Goal: Task Accomplishment & Management: Use online tool/utility

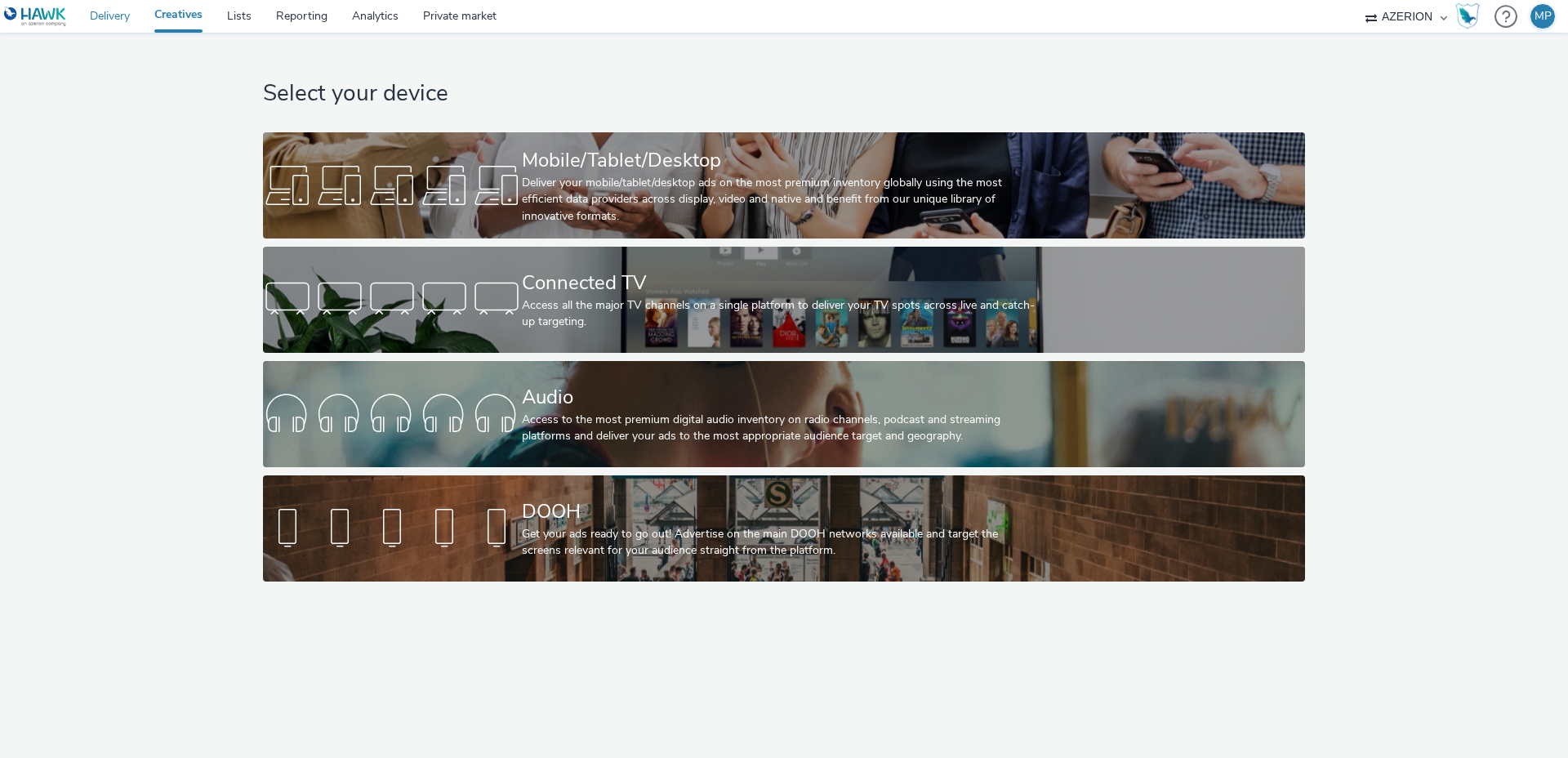
click at [107, 10] on link "Delivery" at bounding box center [109, 16] width 64 height 33
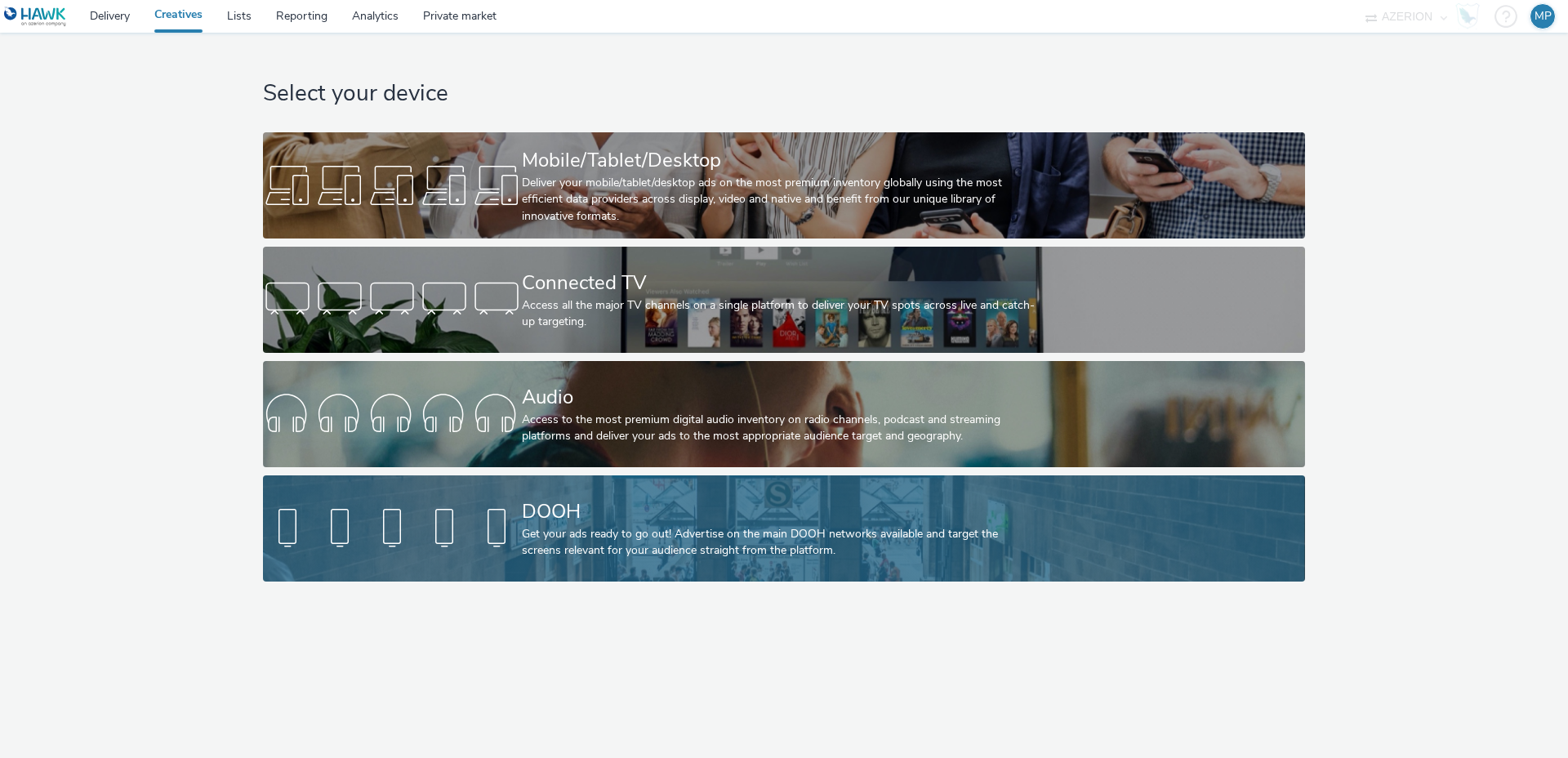
click at [613, 522] on div "DOOH" at bounding box center [780, 511] width 518 height 29
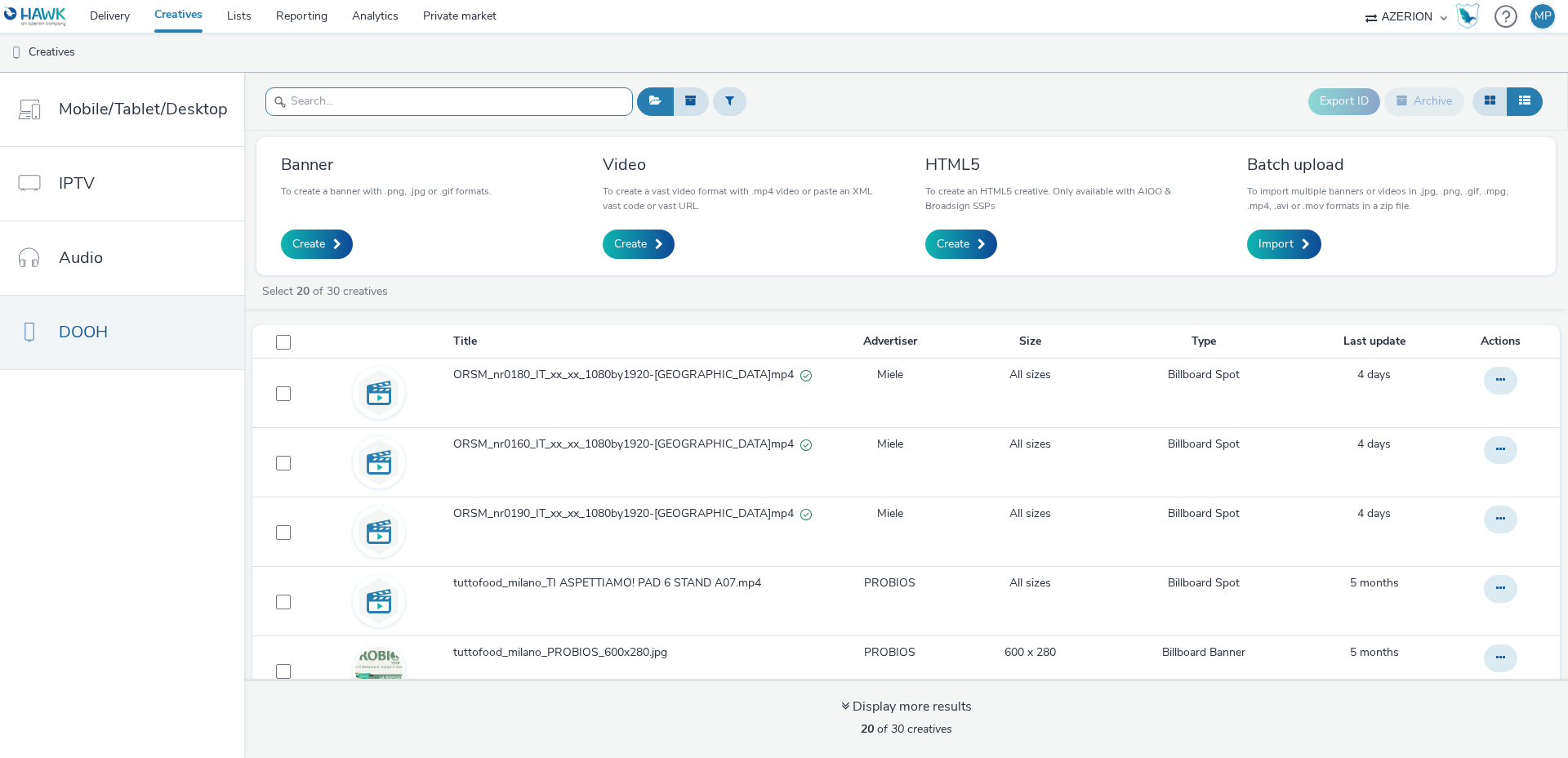
click at [419, 106] on input "text" at bounding box center [449, 102] width 368 height 29
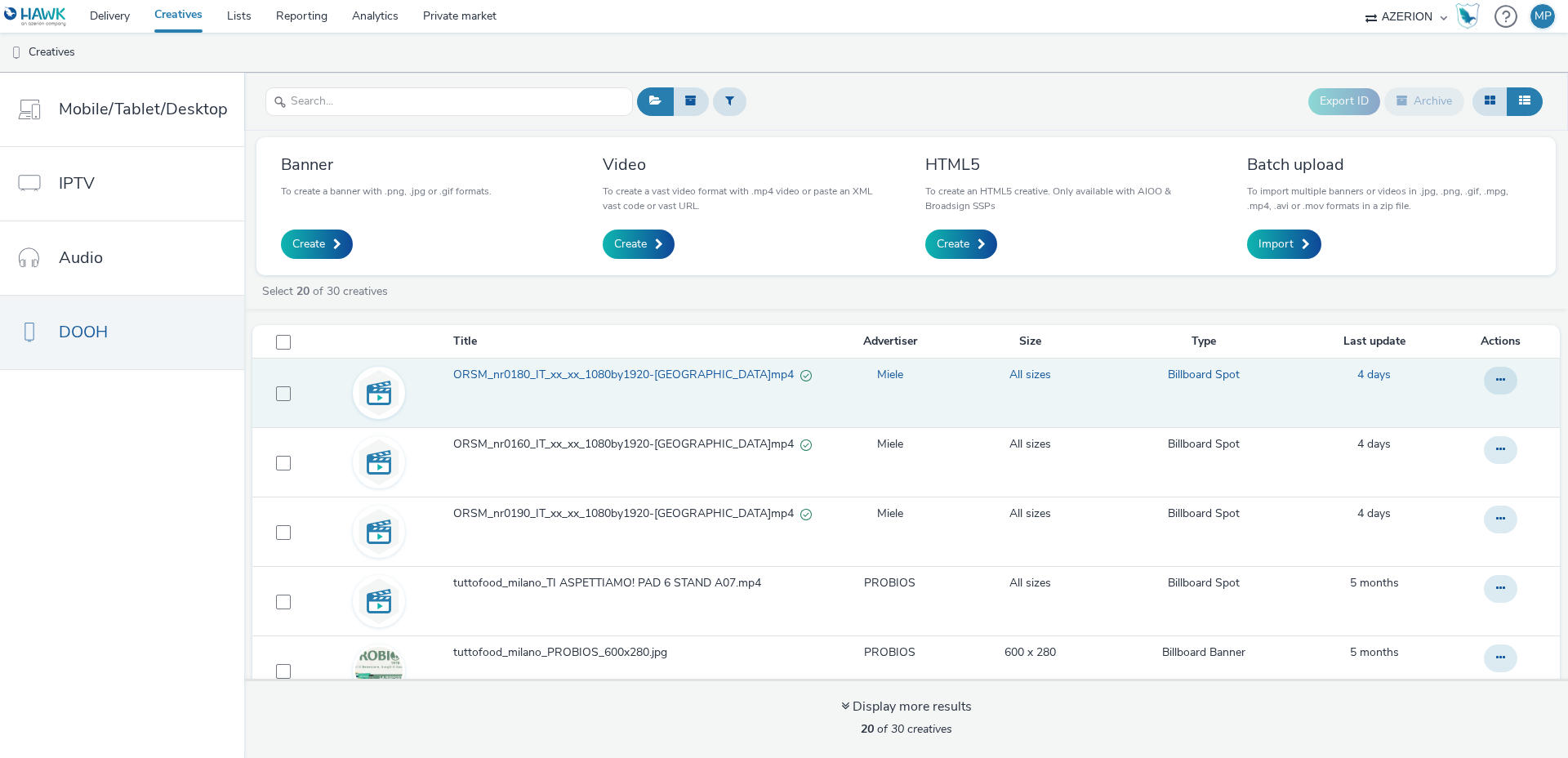
click at [608, 376] on span "ORSM_nr0180_IT_xx_xx_1080by1920-milano.mp4" at bounding box center [627, 375] width 347 height 17
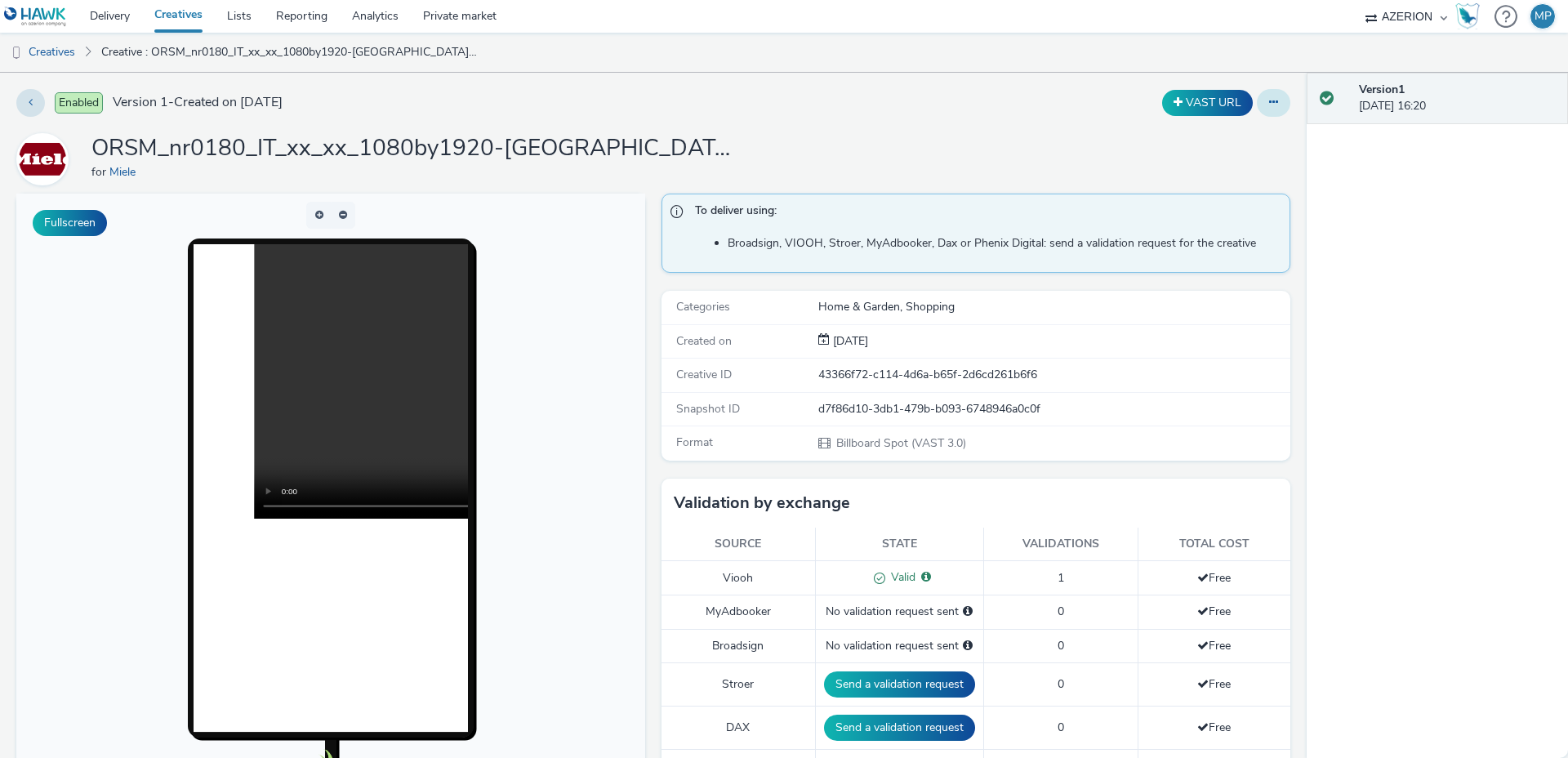
click at [1274, 99] on icon at bounding box center [1273, 103] width 9 height 12
click at [1236, 134] on link "Edit" at bounding box center [1229, 135] width 122 height 33
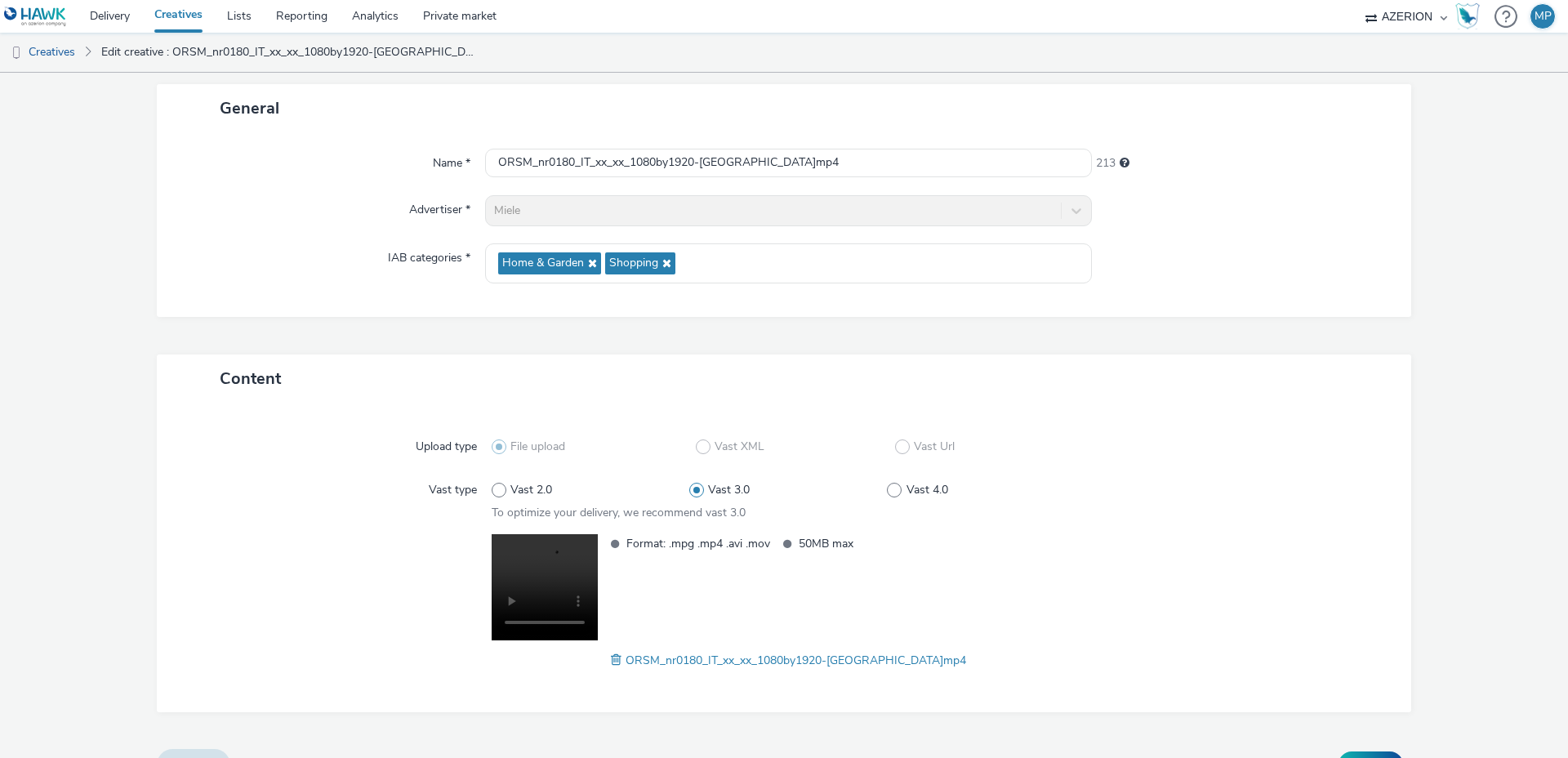
scroll to position [122, 0]
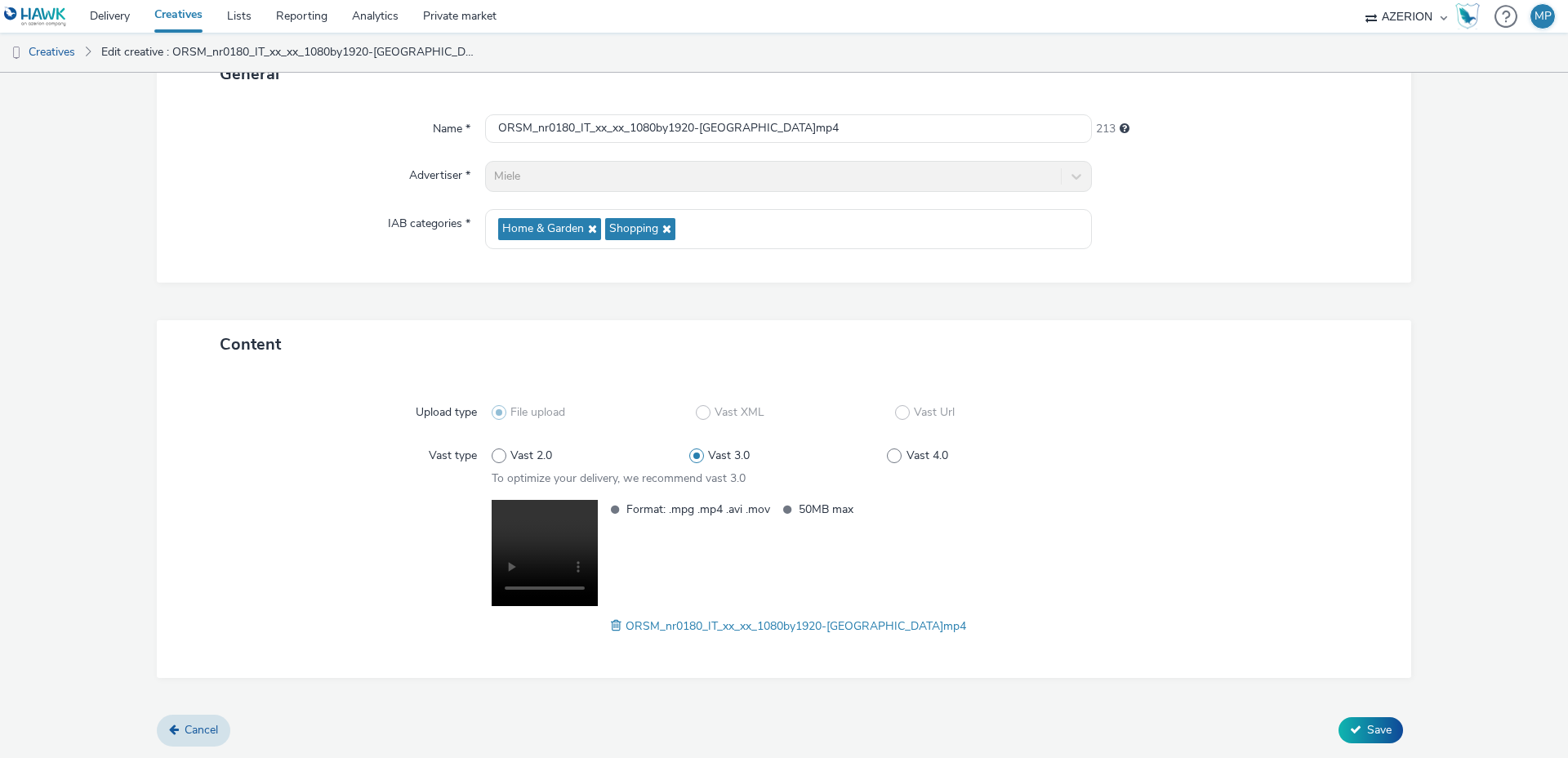
click at [625, 626] on span at bounding box center [618, 625] width 15 height 18
click at [1377, 724] on span "Save" at bounding box center [1379, 729] width 25 height 16
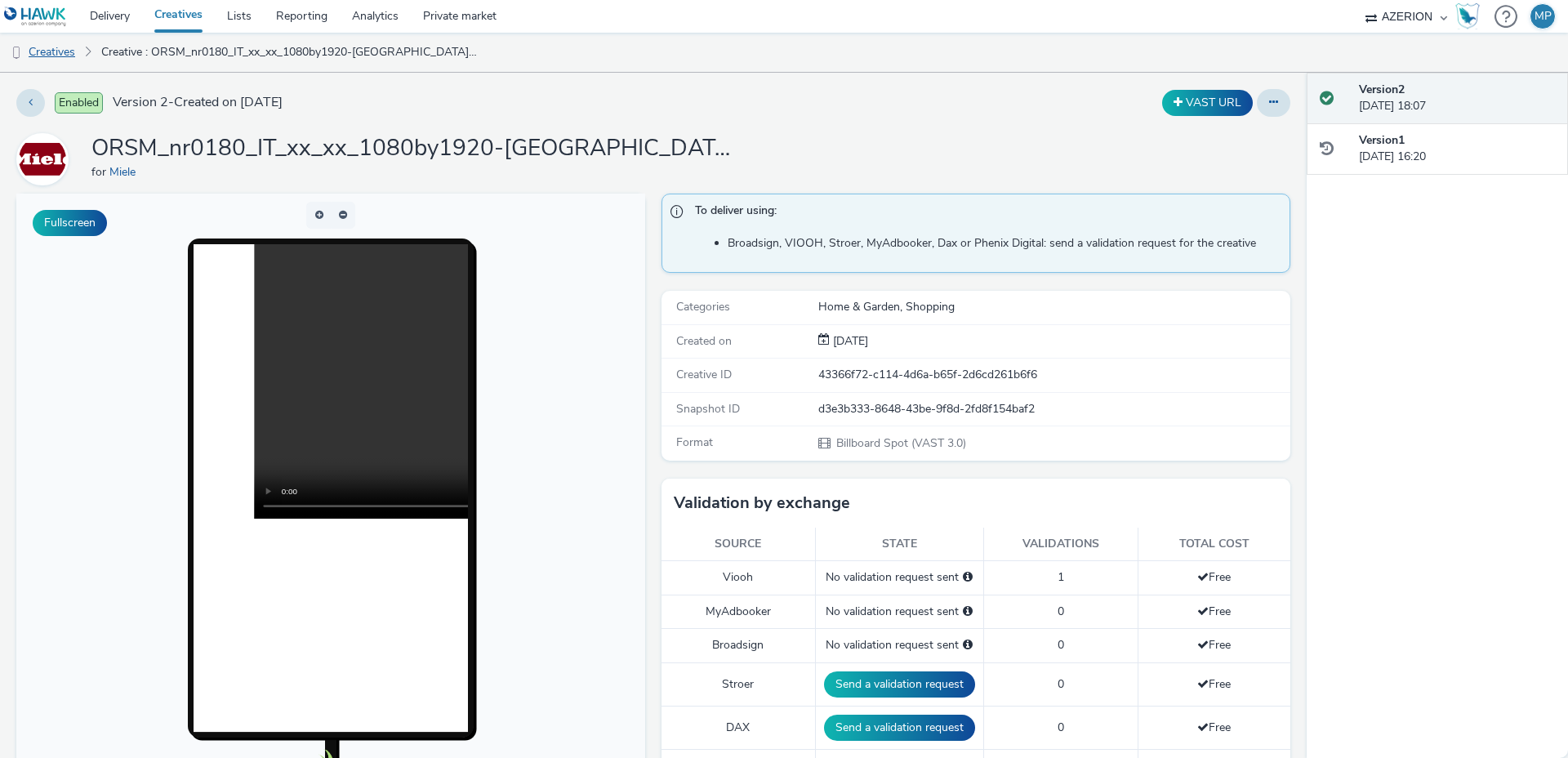
click at [64, 52] on link "Creatives" at bounding box center [41, 52] width 83 height 39
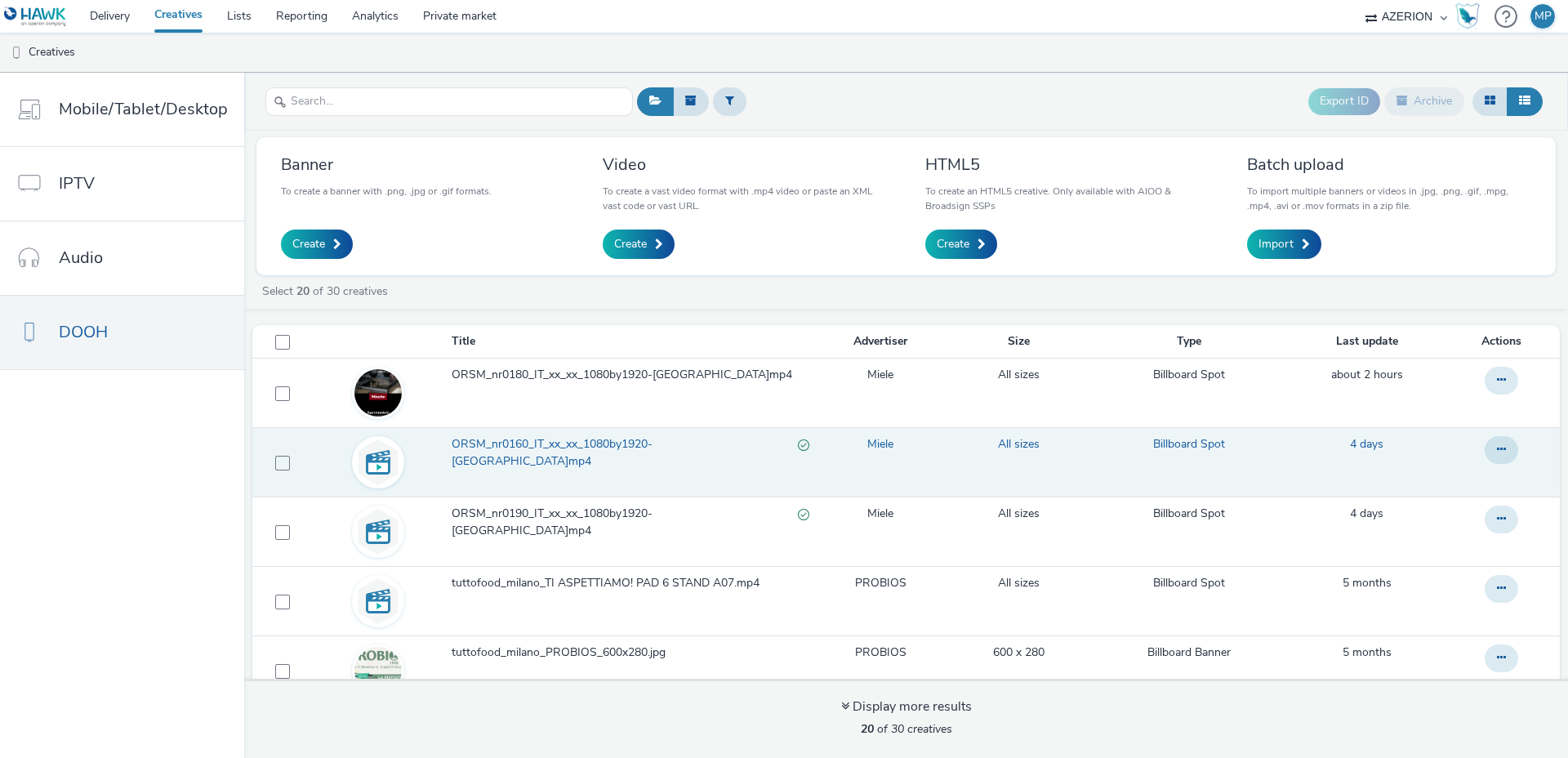
click at [521, 445] on span "ORSM_nr0160_IT_xx_xx_1080by1920-torino.mp4" at bounding box center [624, 452] width 346 height 34
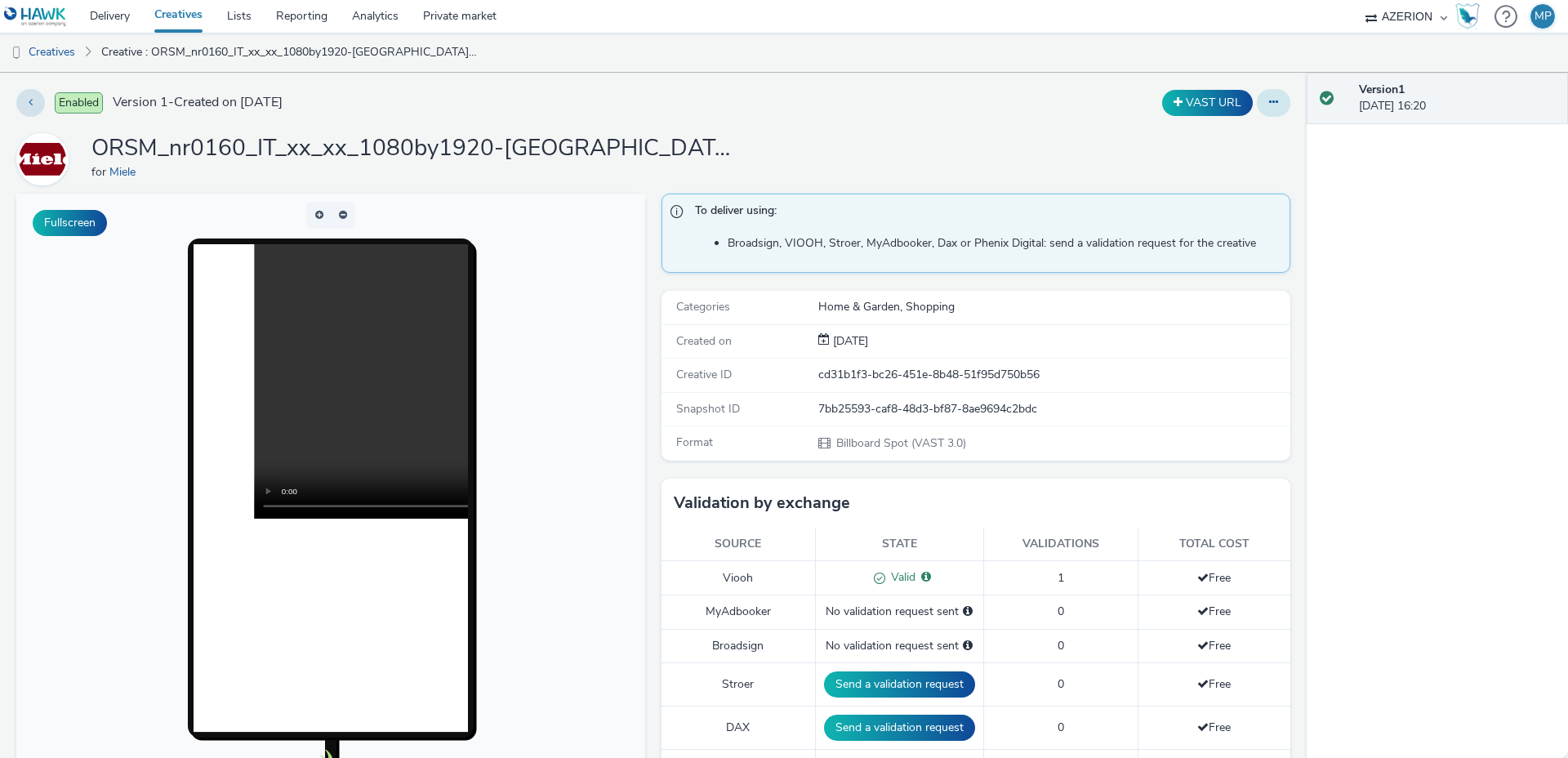
click at [1267, 103] on button at bounding box center [1274, 103] width 34 height 28
click at [1234, 134] on link "Edit" at bounding box center [1229, 135] width 122 height 33
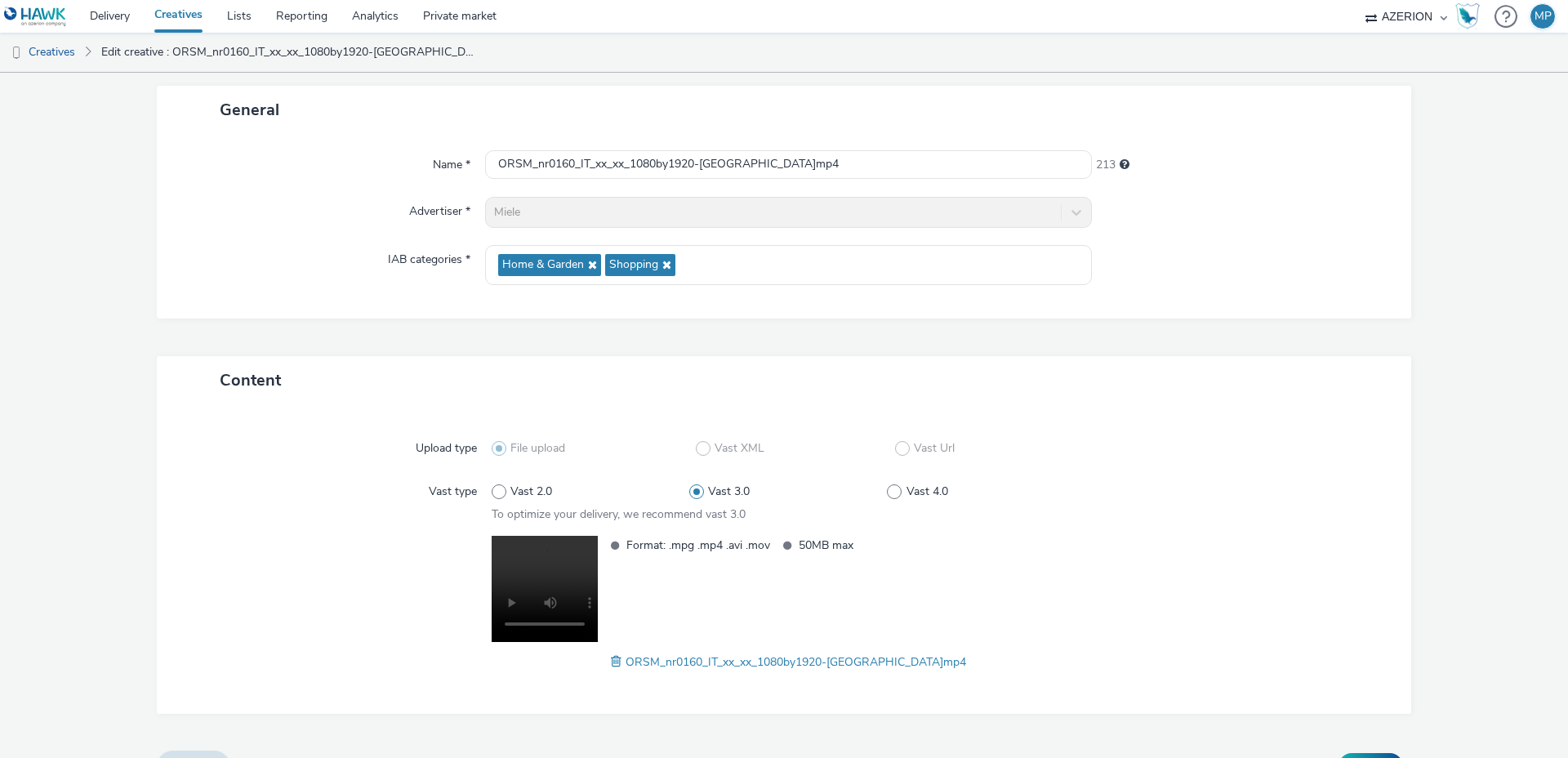
scroll to position [122, 0]
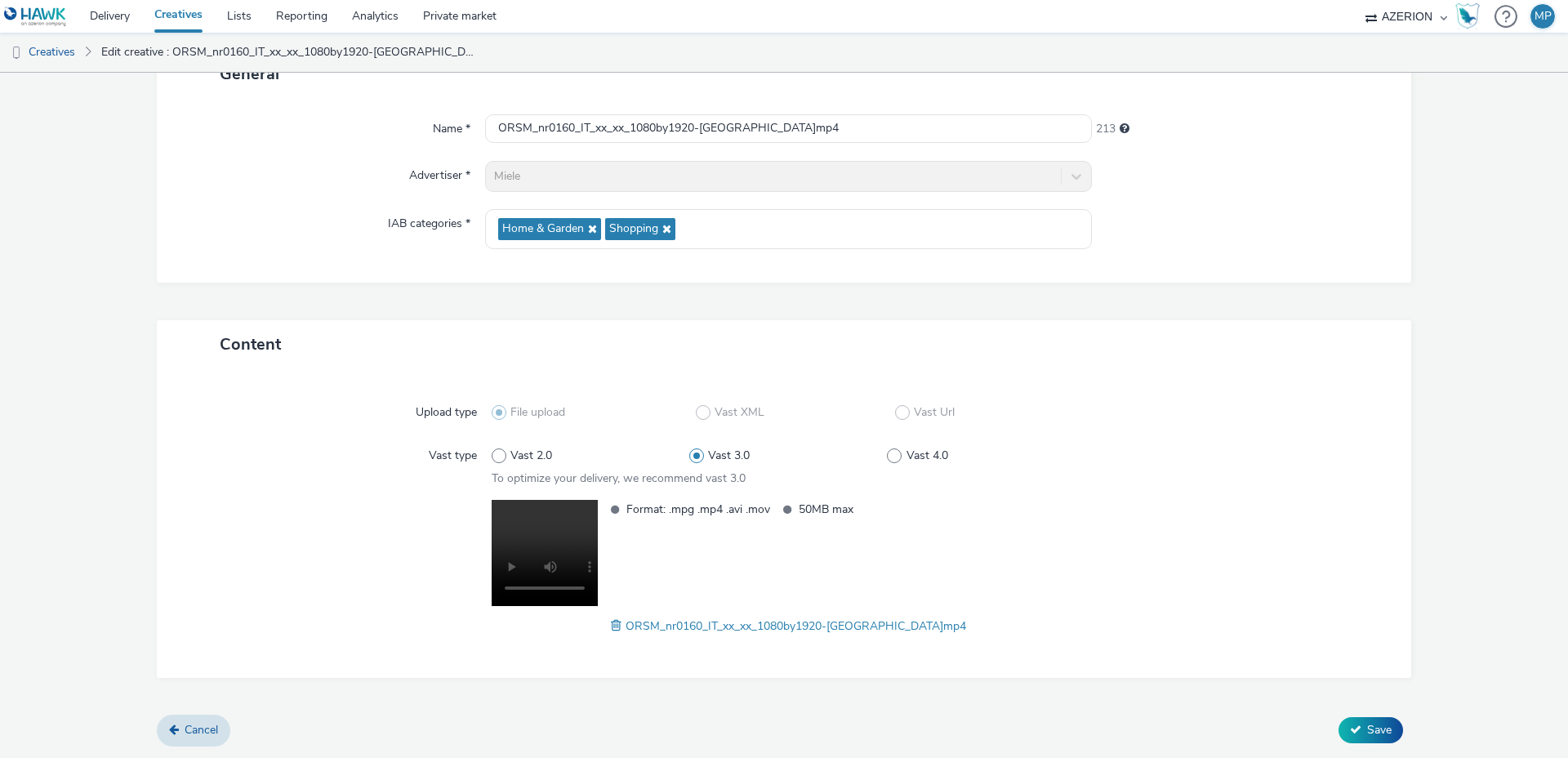
click at [625, 626] on span at bounding box center [618, 625] width 15 height 18
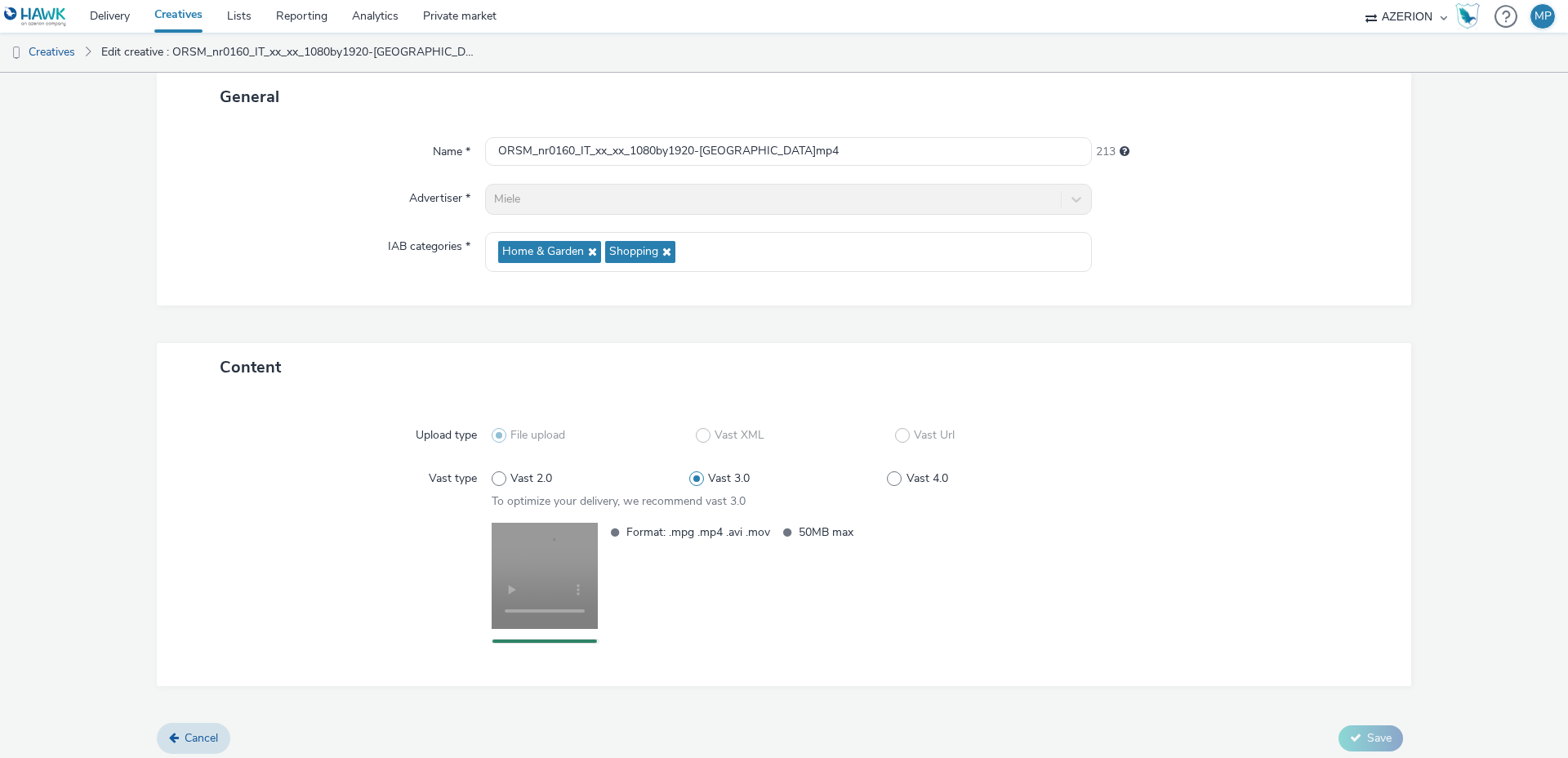
scroll to position [107, 0]
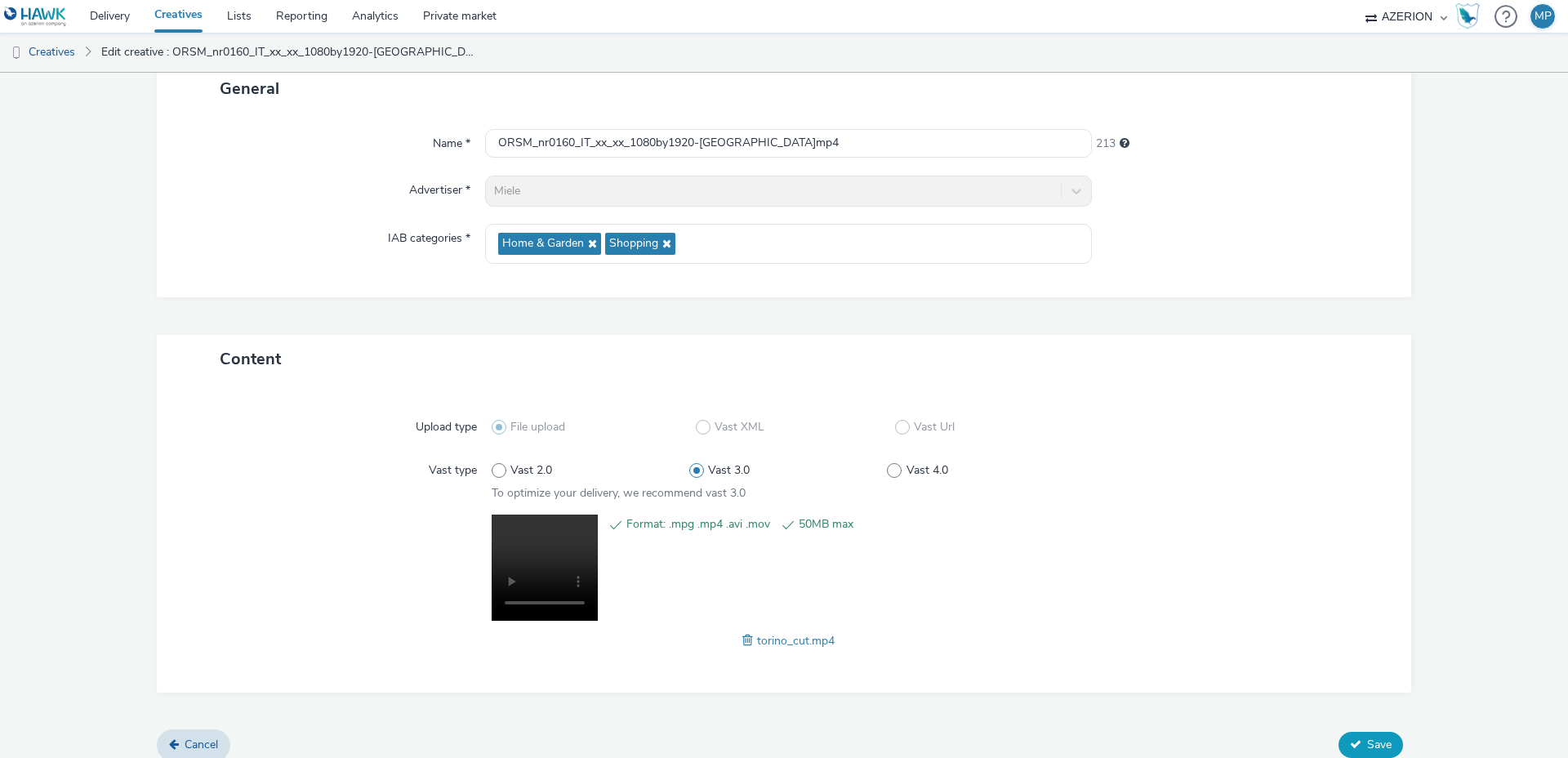
click at [1389, 739] on span "Save" at bounding box center [1379, 744] width 25 height 16
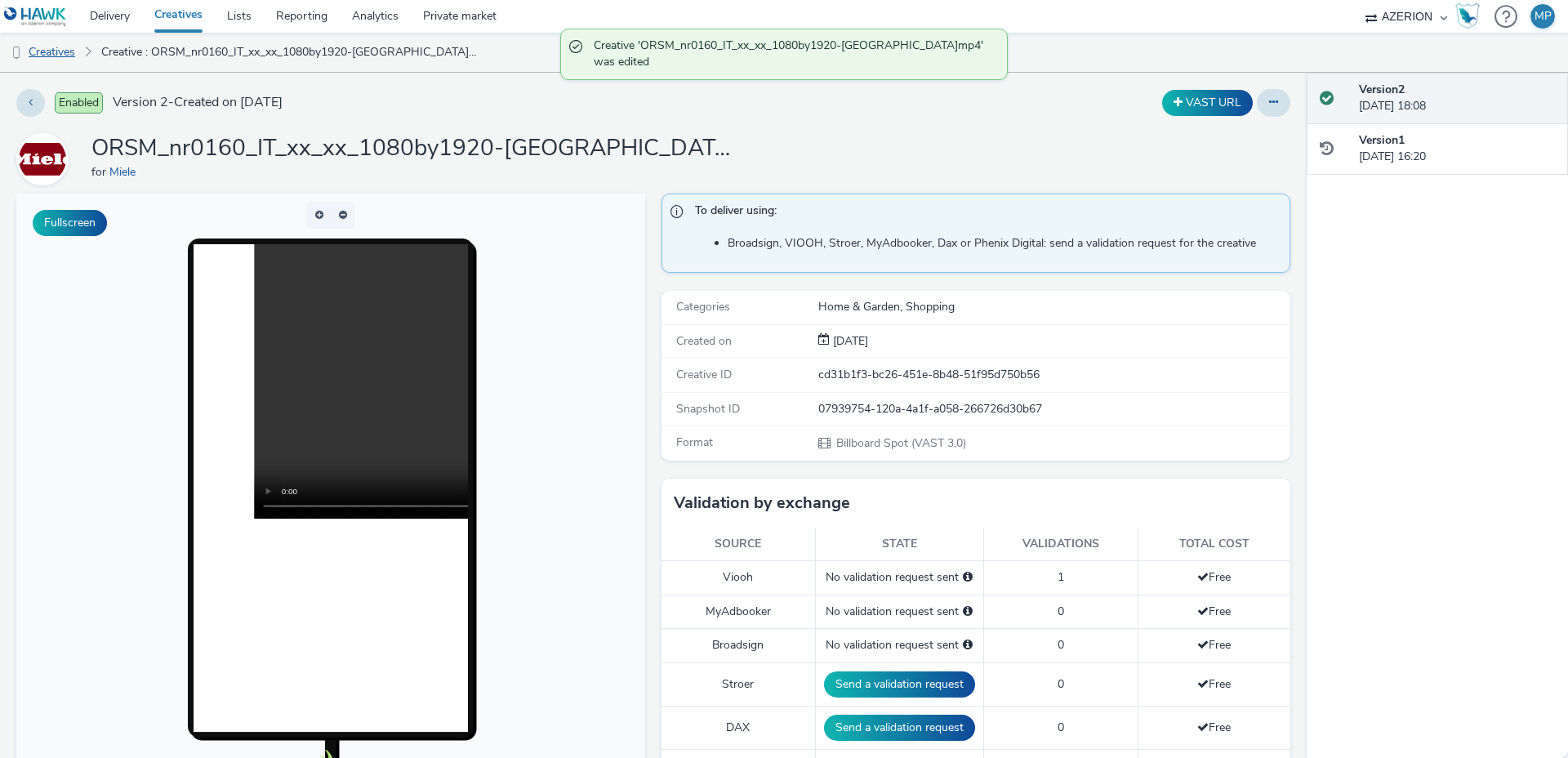
click at [56, 50] on link "Creatives" at bounding box center [41, 52] width 83 height 39
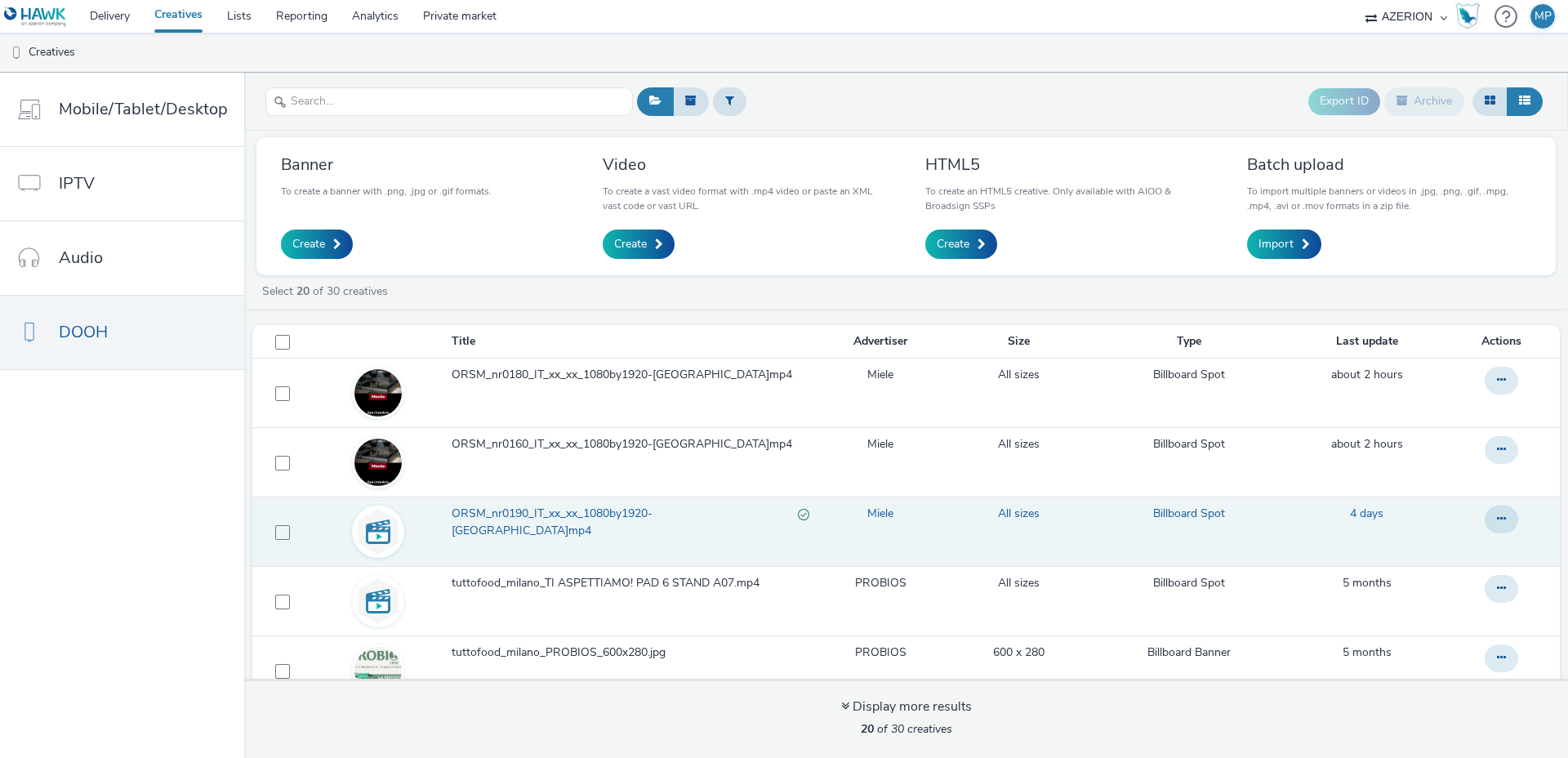
click at [648, 515] on span "ORSM_nr0190_IT_xx_xx_1080by1920-roma.mp4" at bounding box center [624, 522] width 346 height 34
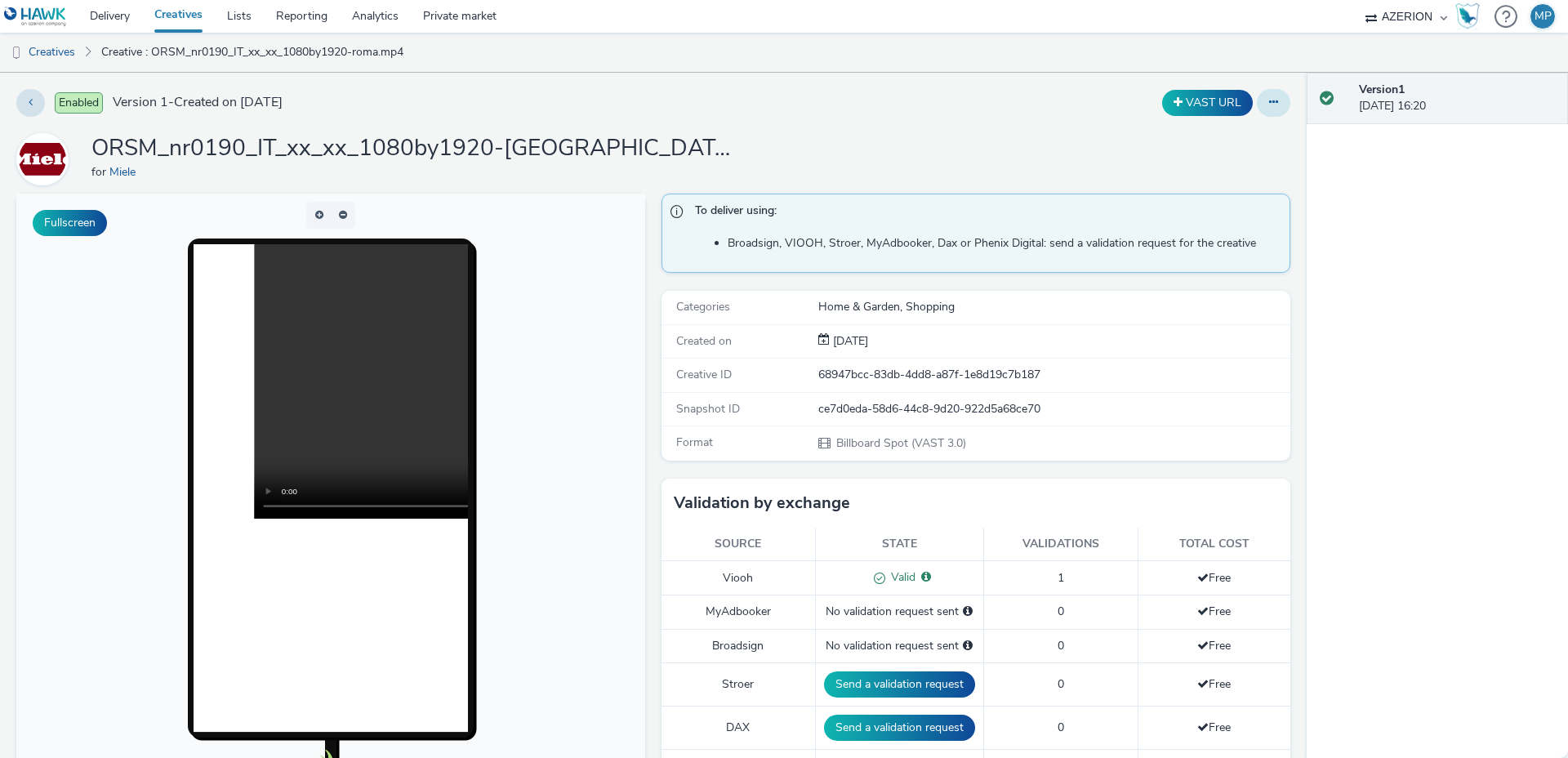
click at [1269, 107] on button at bounding box center [1274, 103] width 34 height 28
click at [1220, 137] on link "Edit" at bounding box center [1229, 135] width 122 height 33
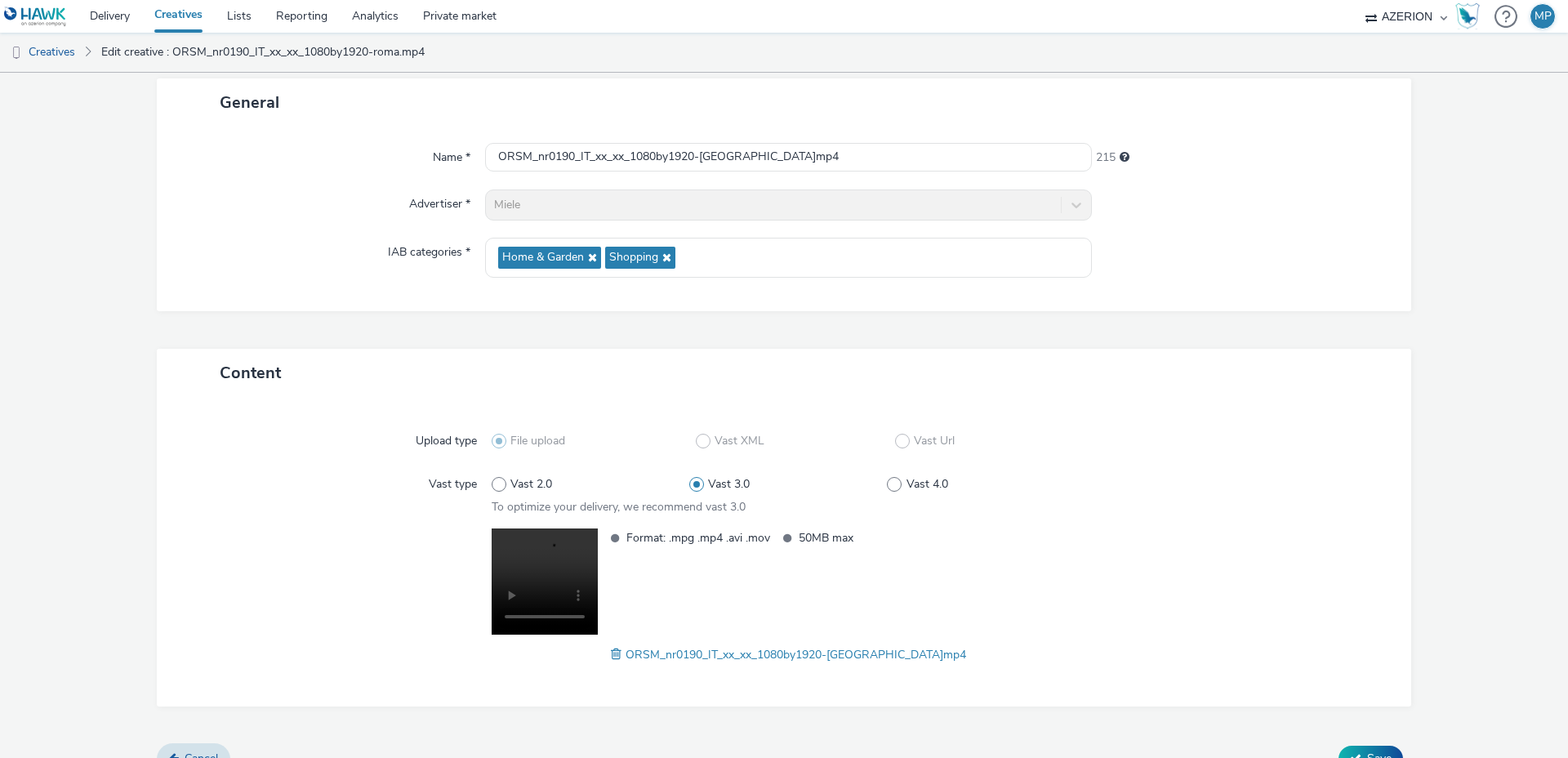
scroll to position [98, 0]
click at [625, 652] on span at bounding box center [618, 651] width 15 height 18
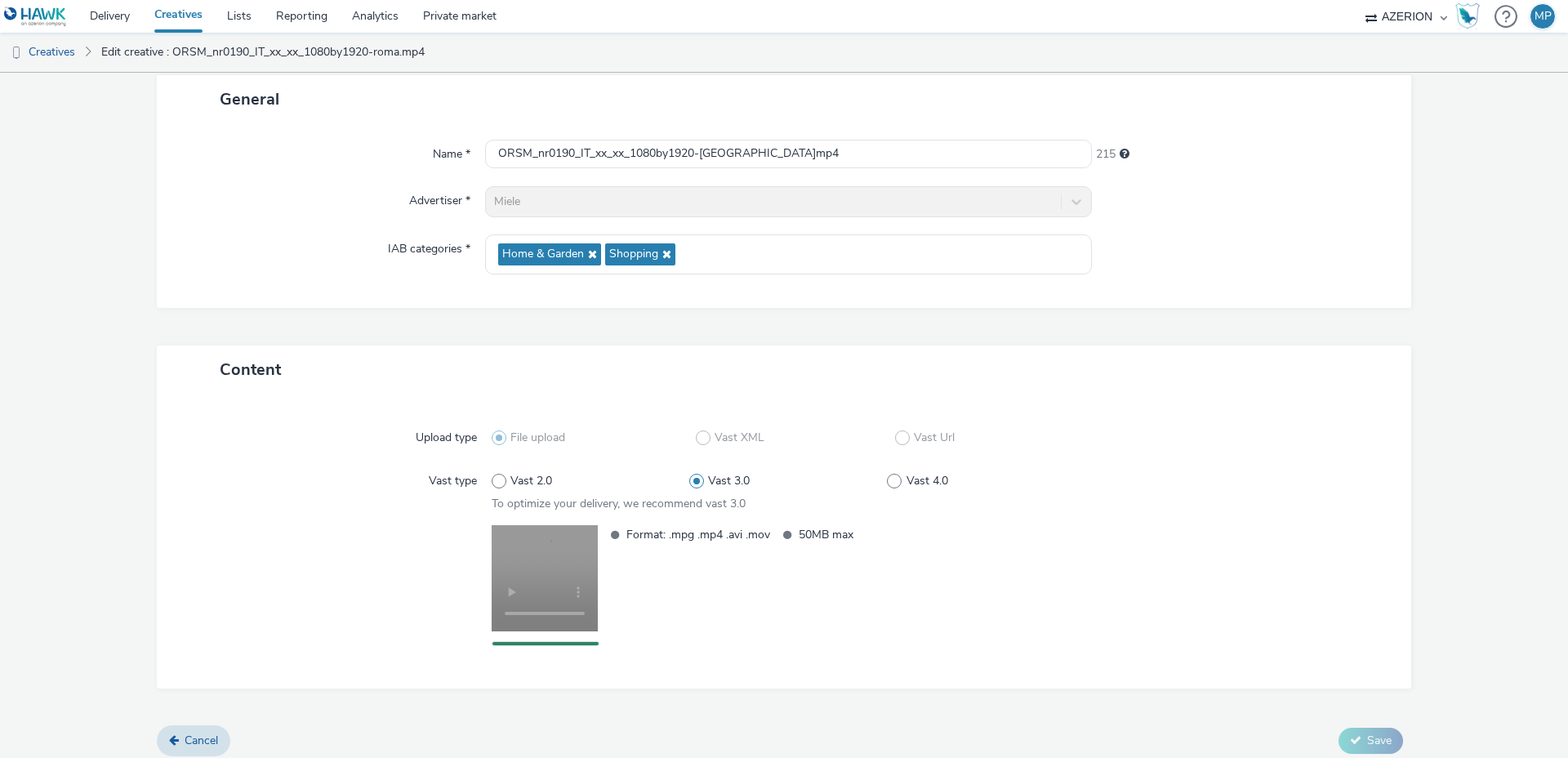
scroll to position [95, 0]
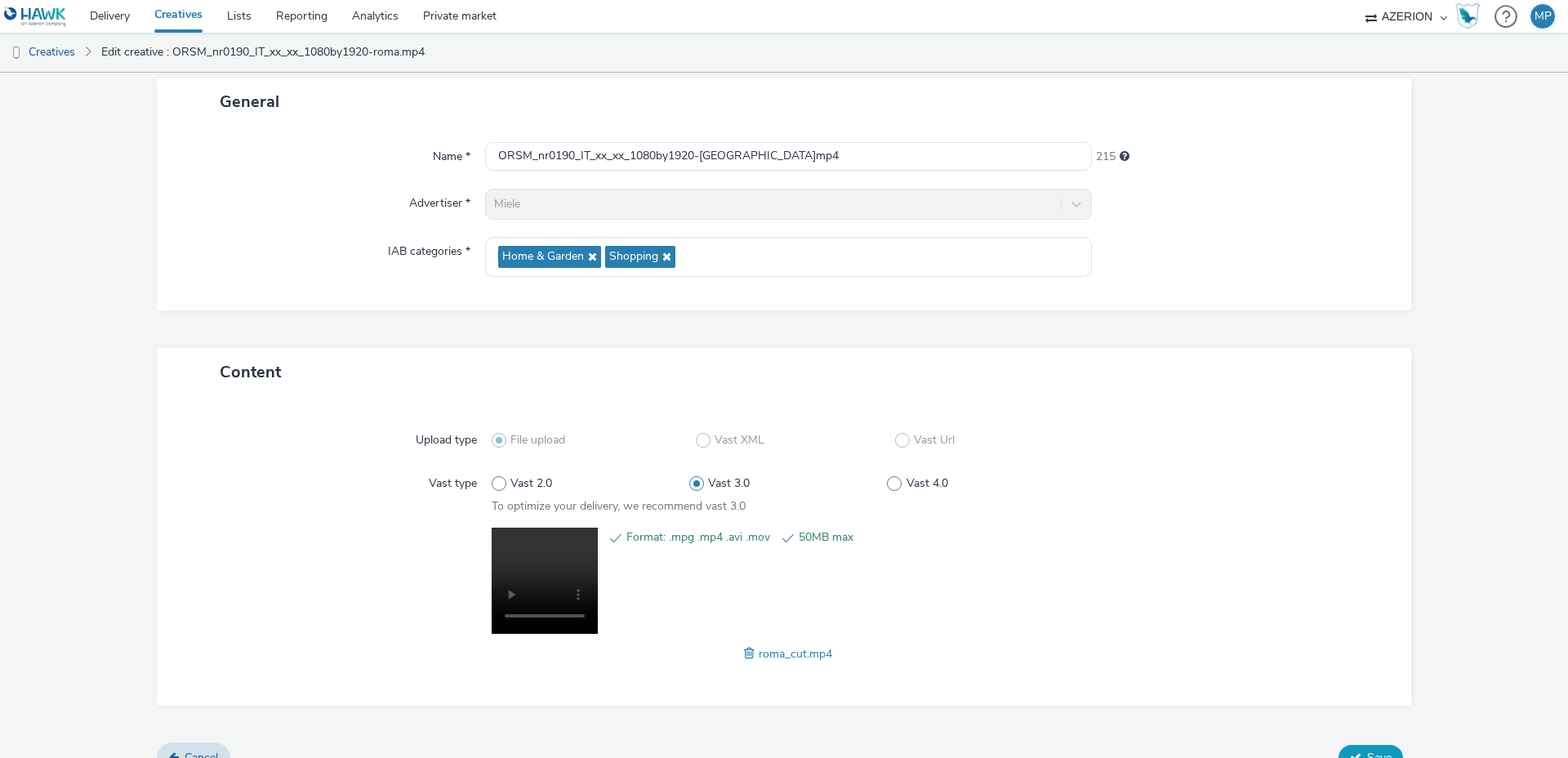
click at [1377, 748] on button "Save" at bounding box center [1370, 757] width 64 height 27
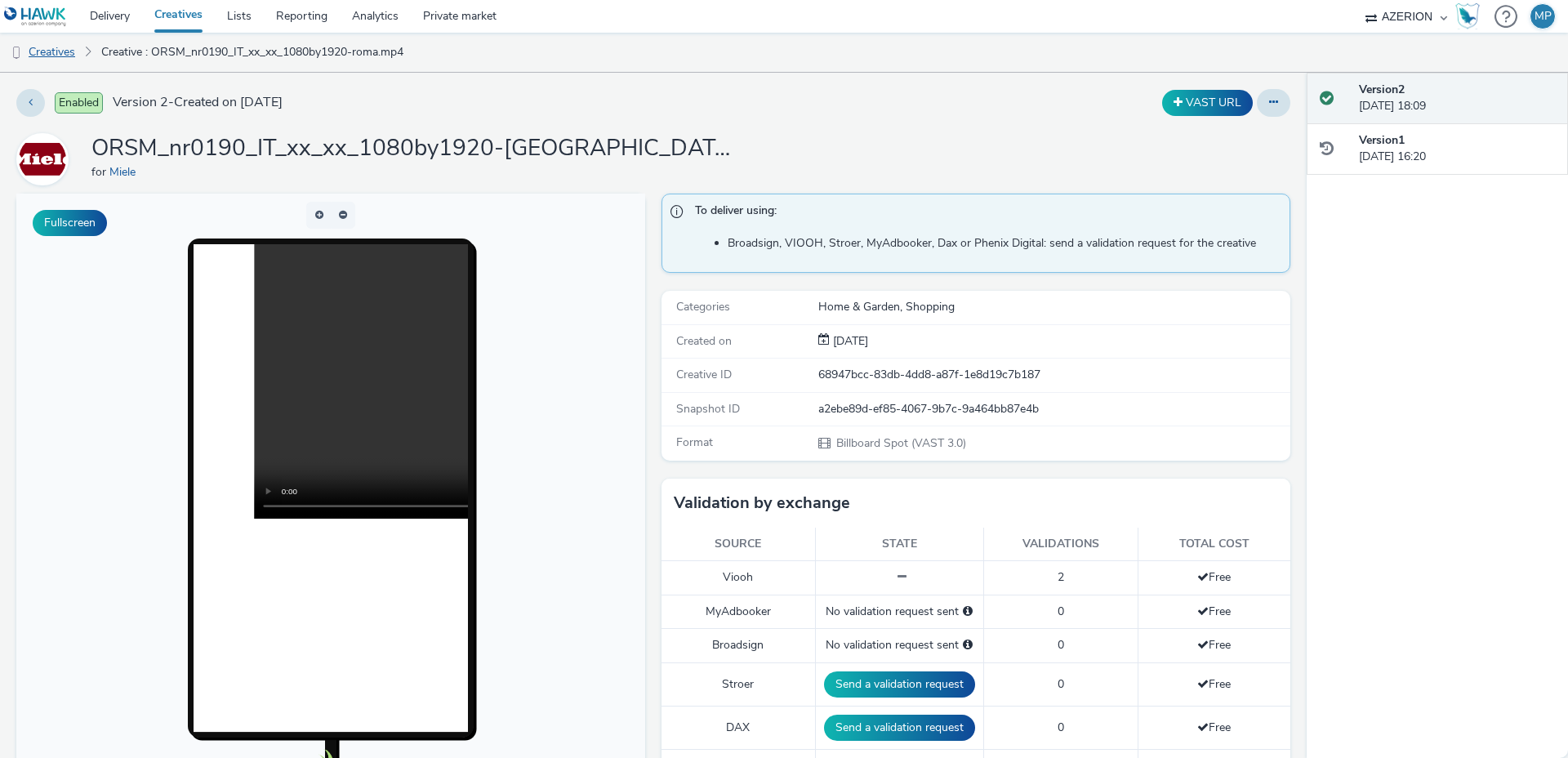
click at [60, 54] on link "Creatives" at bounding box center [41, 52] width 83 height 39
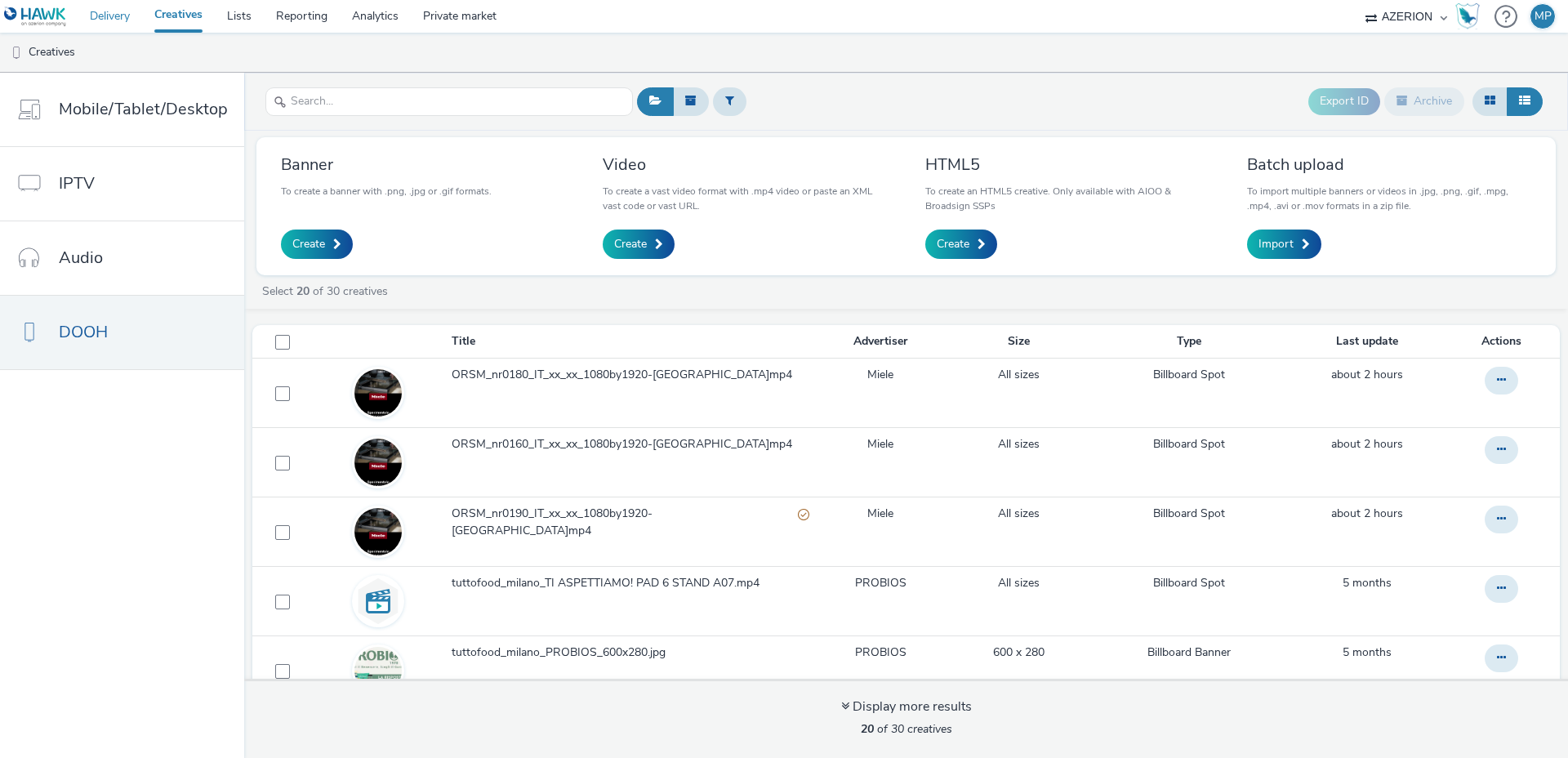
click at [116, 22] on link "Delivery" at bounding box center [109, 16] width 64 height 33
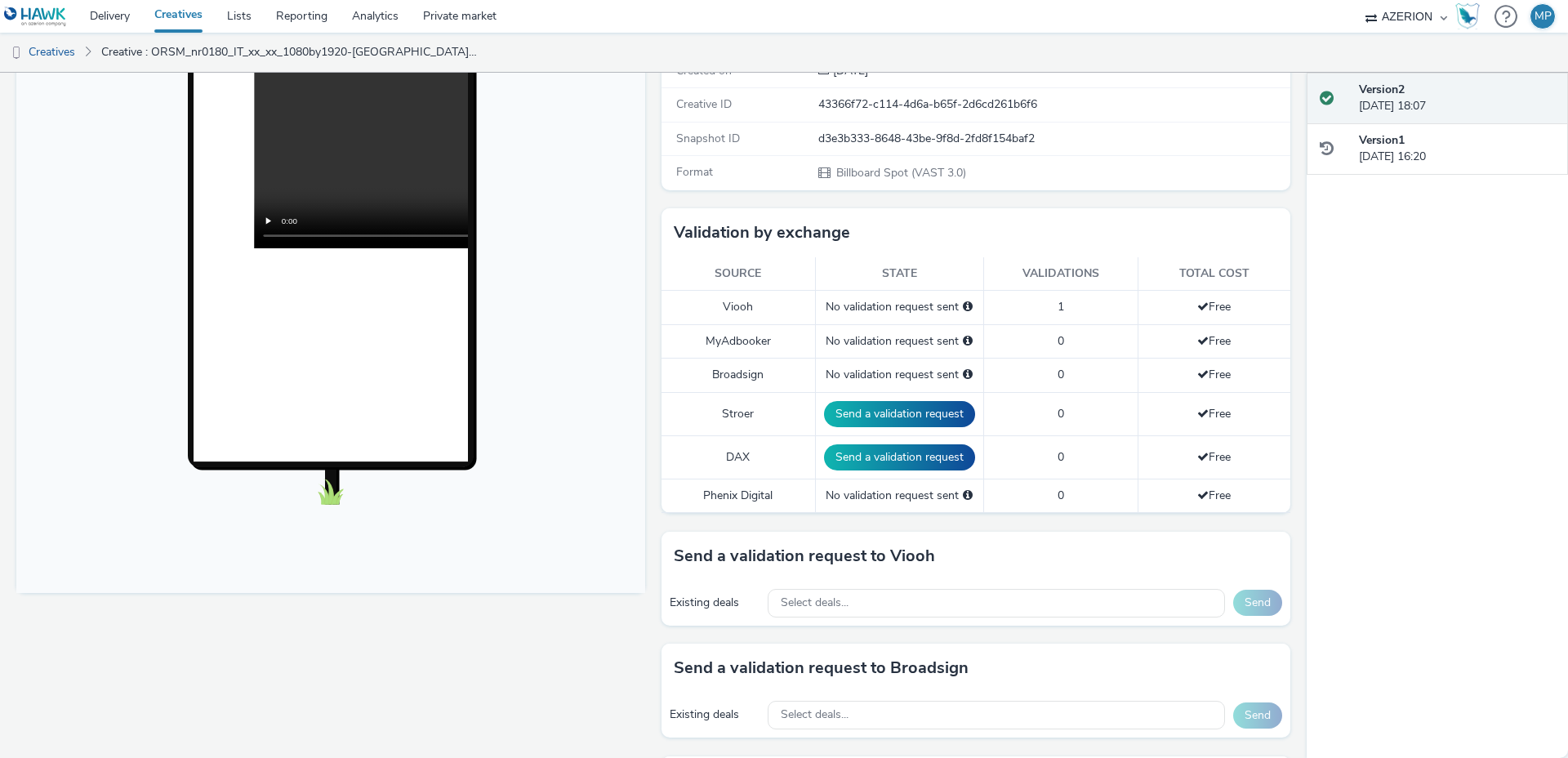
scroll to position [274, 0]
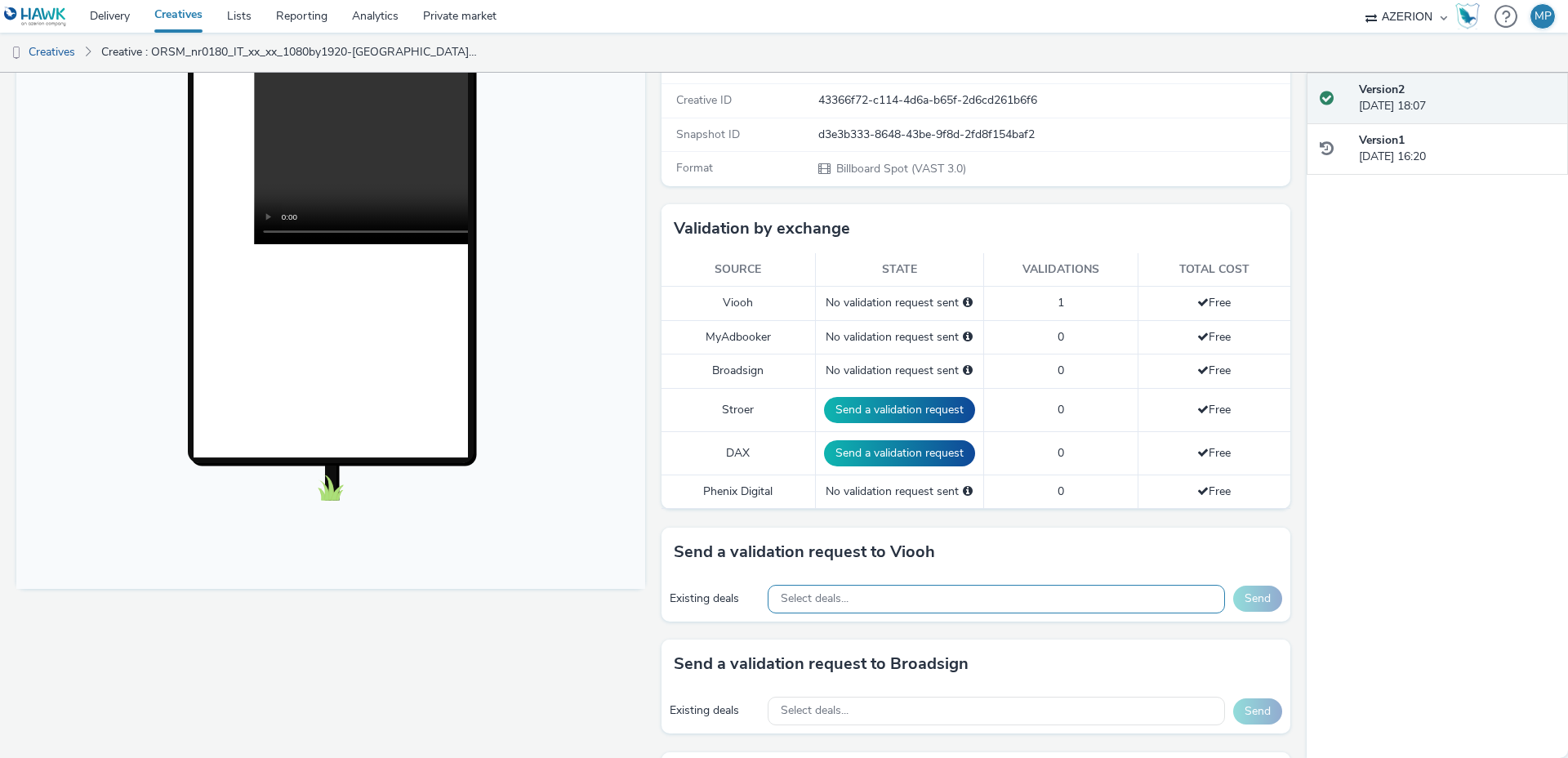
click at [817, 591] on span "Select deals..." at bounding box center [815, 598] width 68 height 14
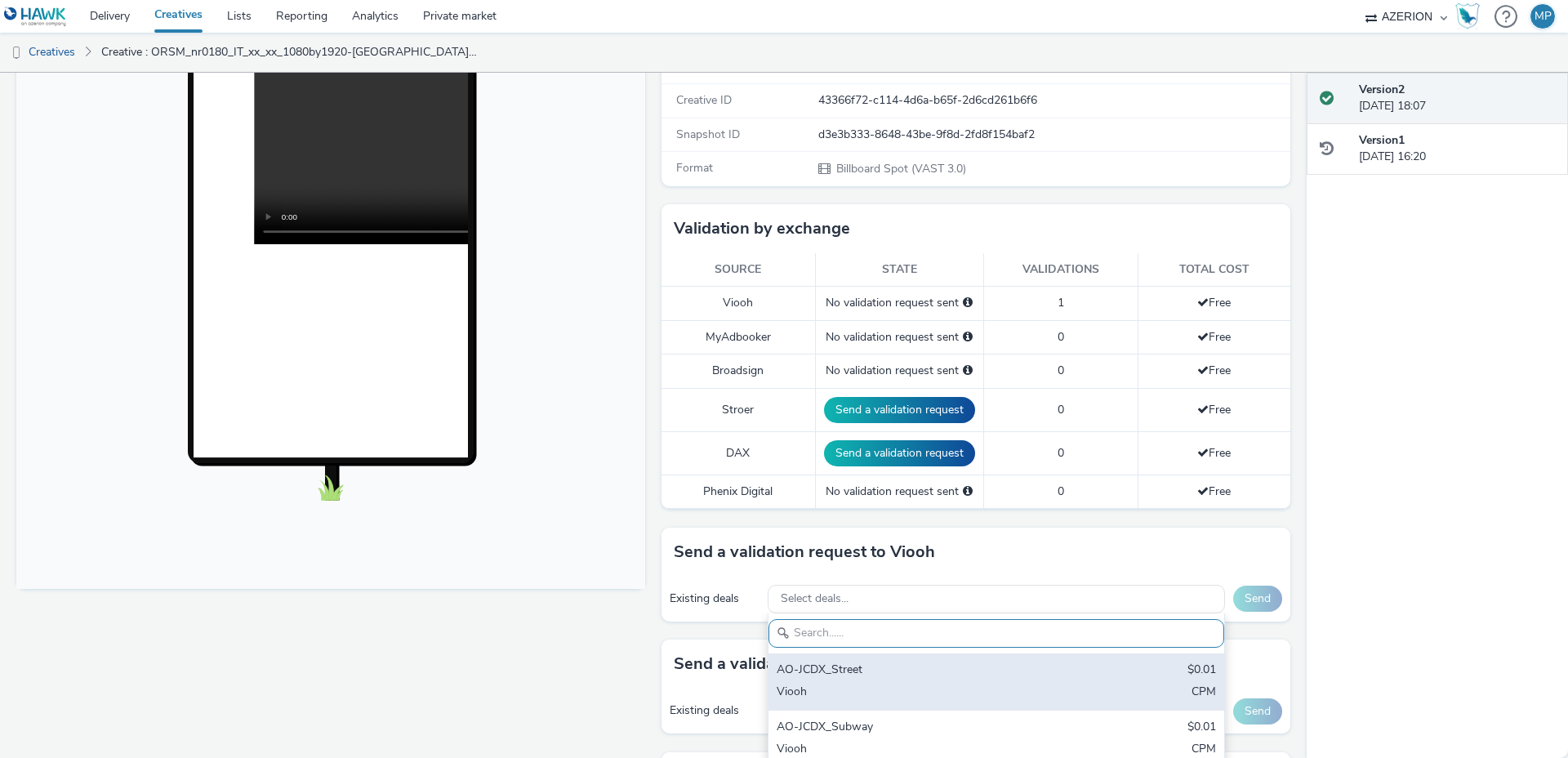
click at [843, 667] on div "AO-JCDX_Street" at bounding box center [922, 670] width 290 height 19
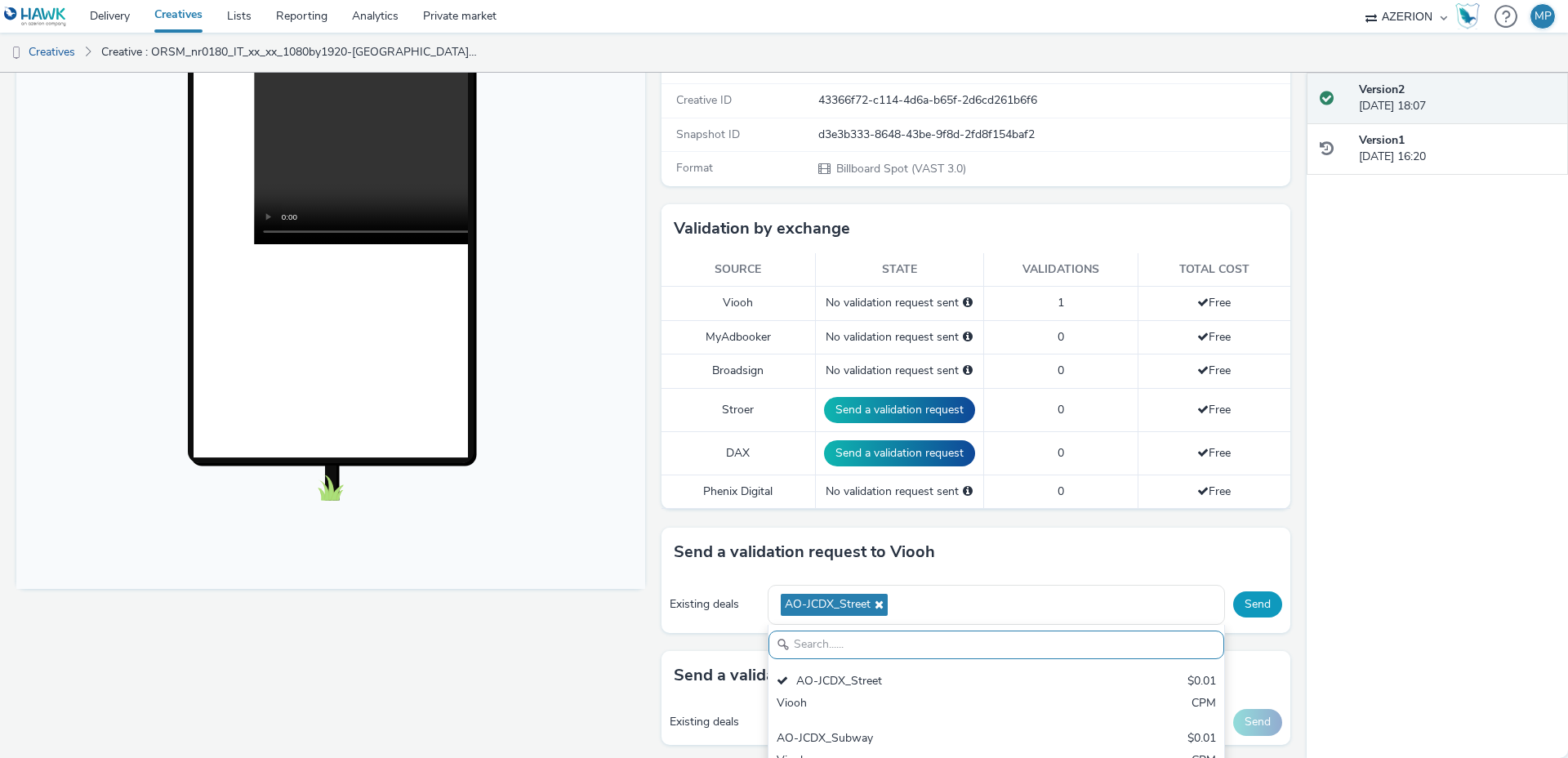
click at [1247, 604] on button "Send" at bounding box center [1258, 604] width 49 height 27
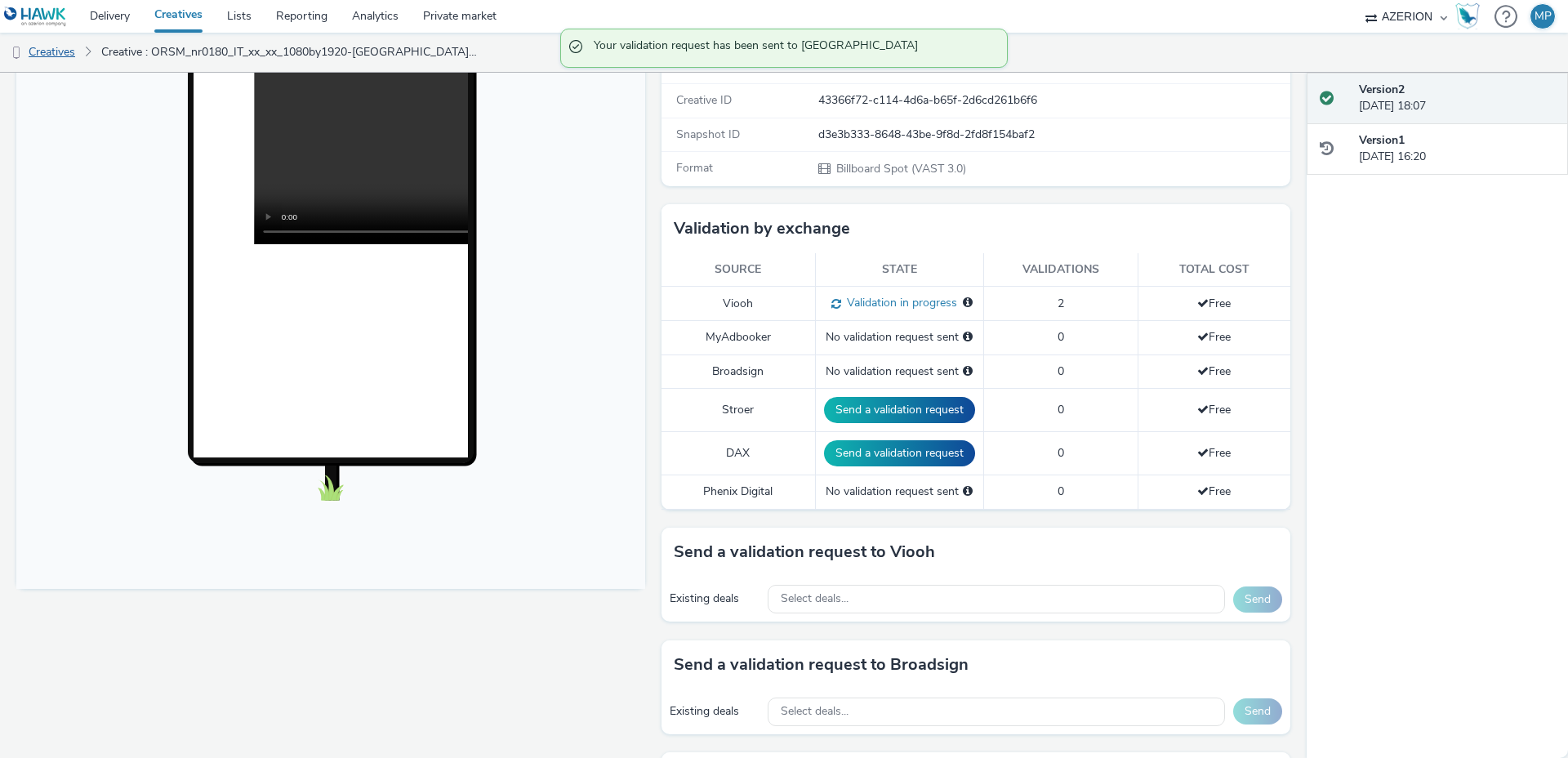
click at [51, 48] on link "Creatives" at bounding box center [41, 52] width 83 height 39
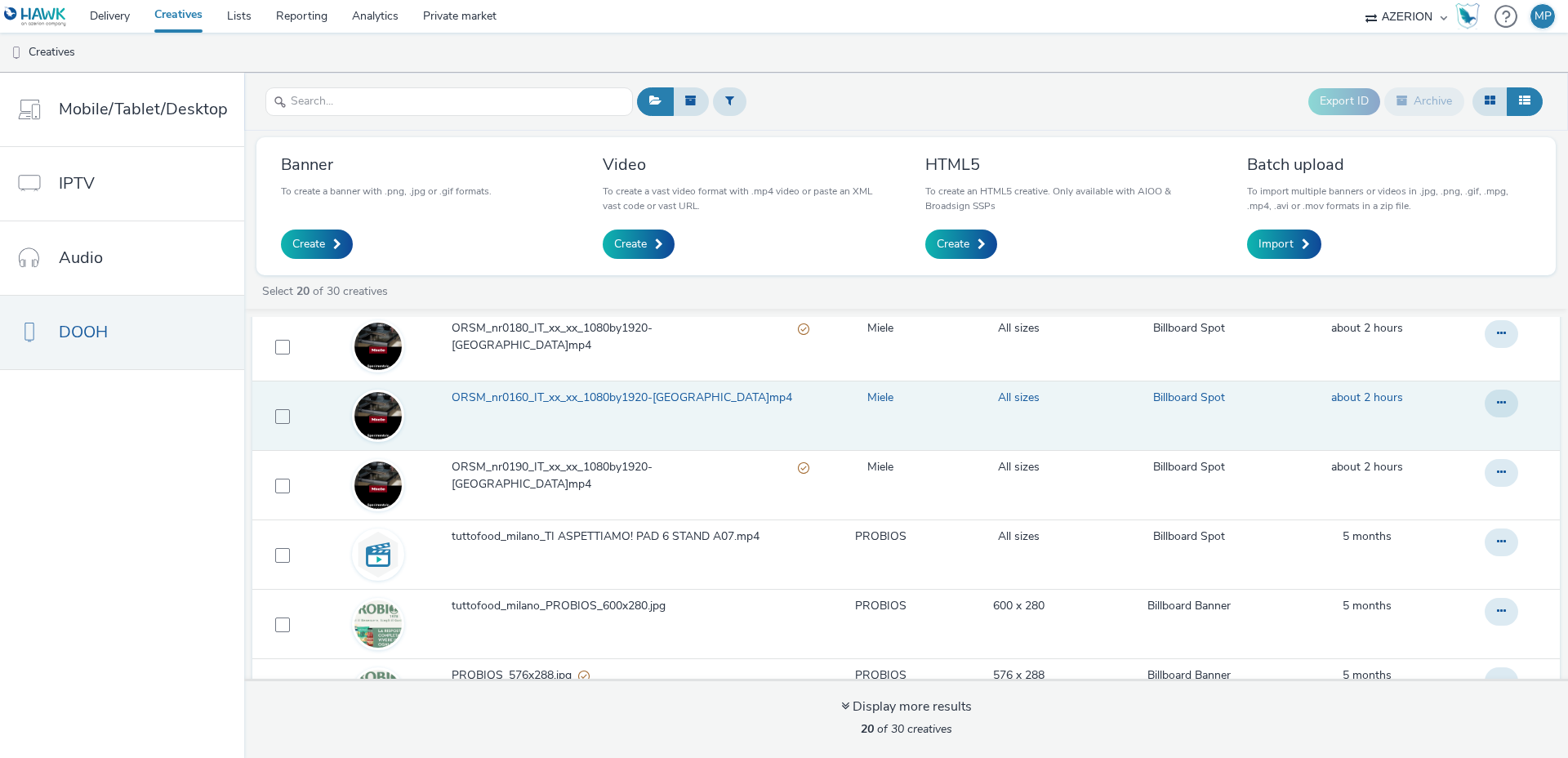
scroll to position [60, 0]
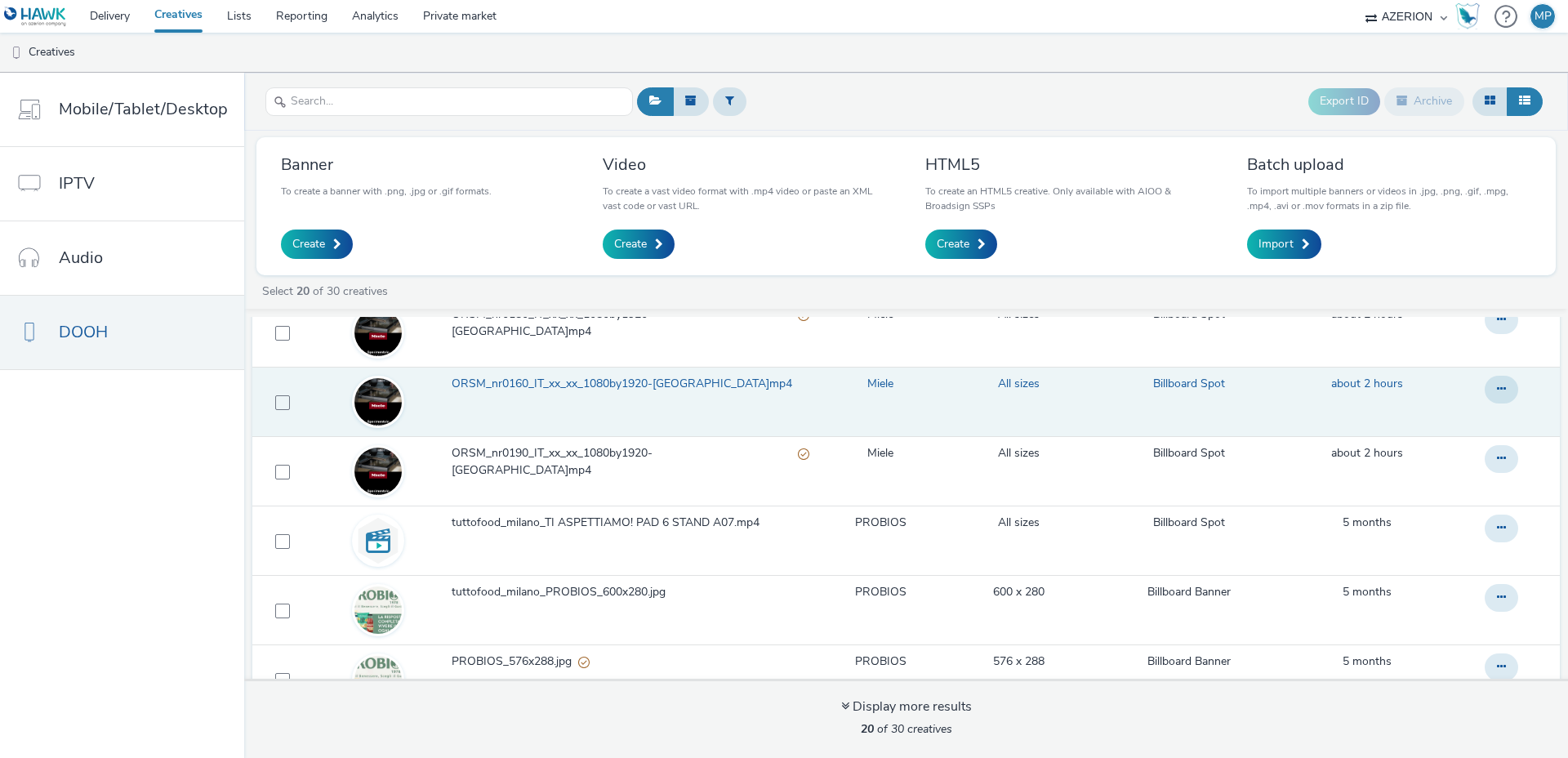
click at [625, 379] on span "ORSM_nr0160_IT_xx_xx_1080by1920-torino.mp4" at bounding box center [625, 383] width 347 height 17
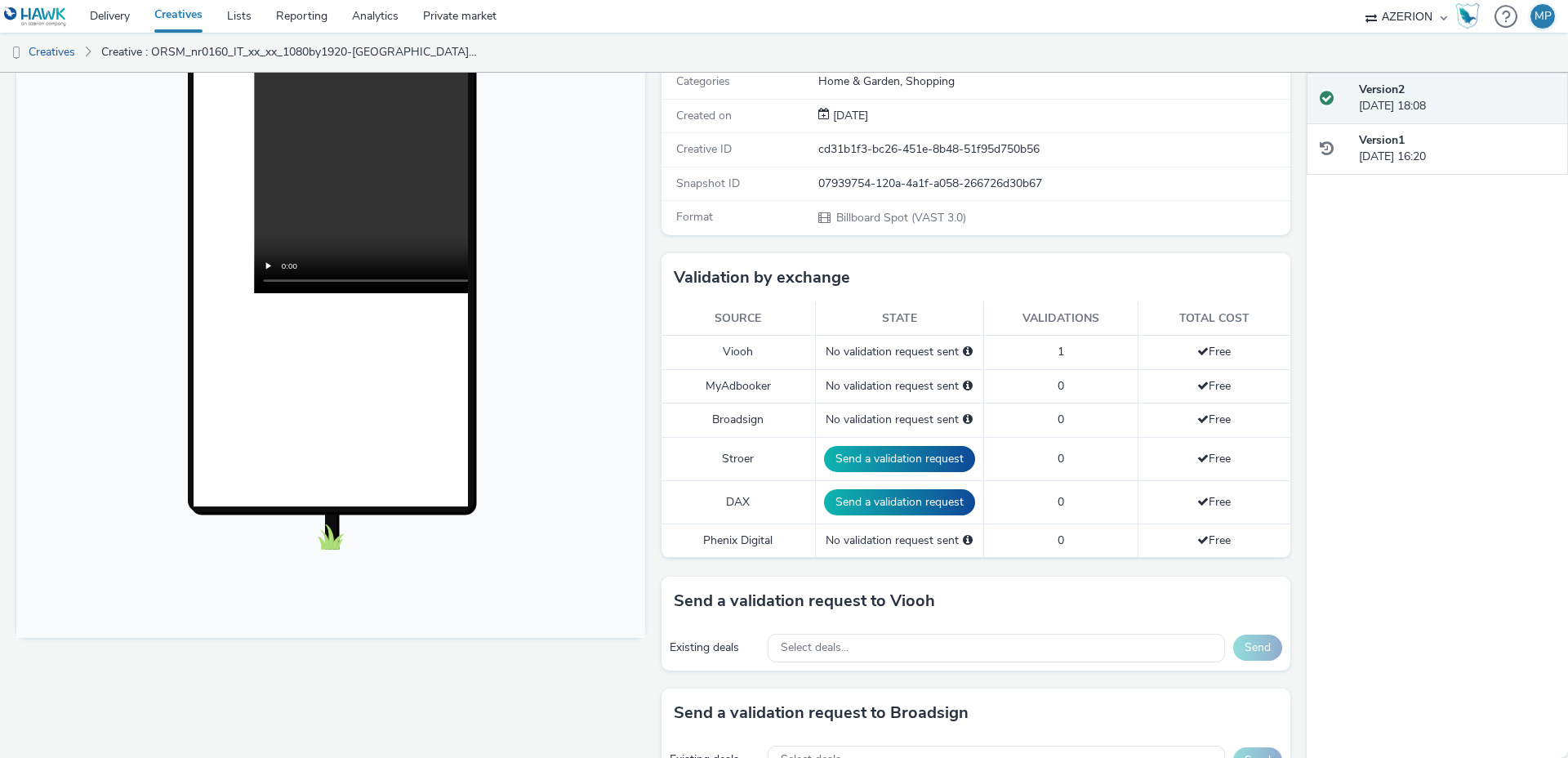
scroll to position [231, 0]
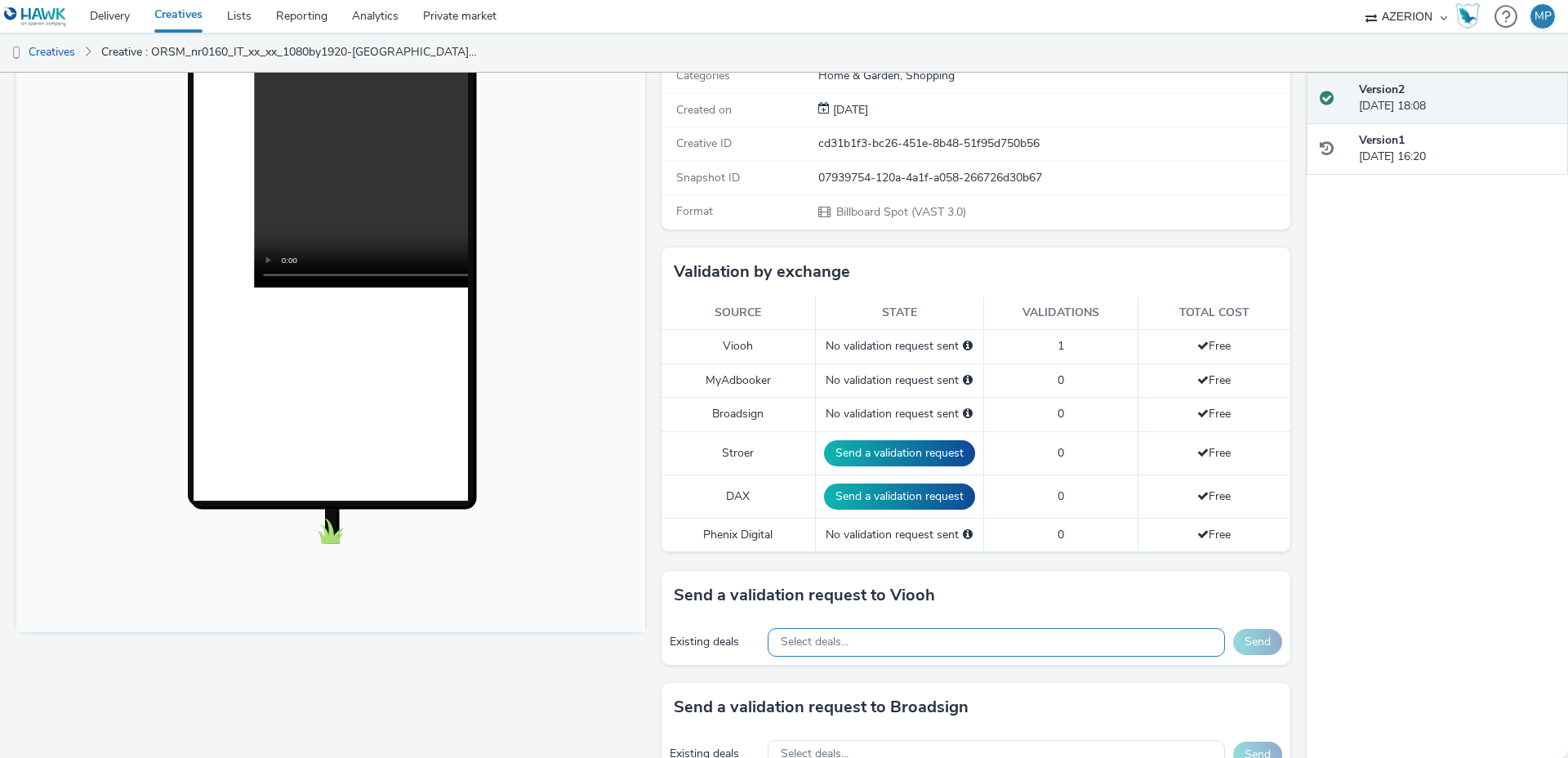
click at [868, 643] on div "Select deals..." at bounding box center [997, 642] width 458 height 29
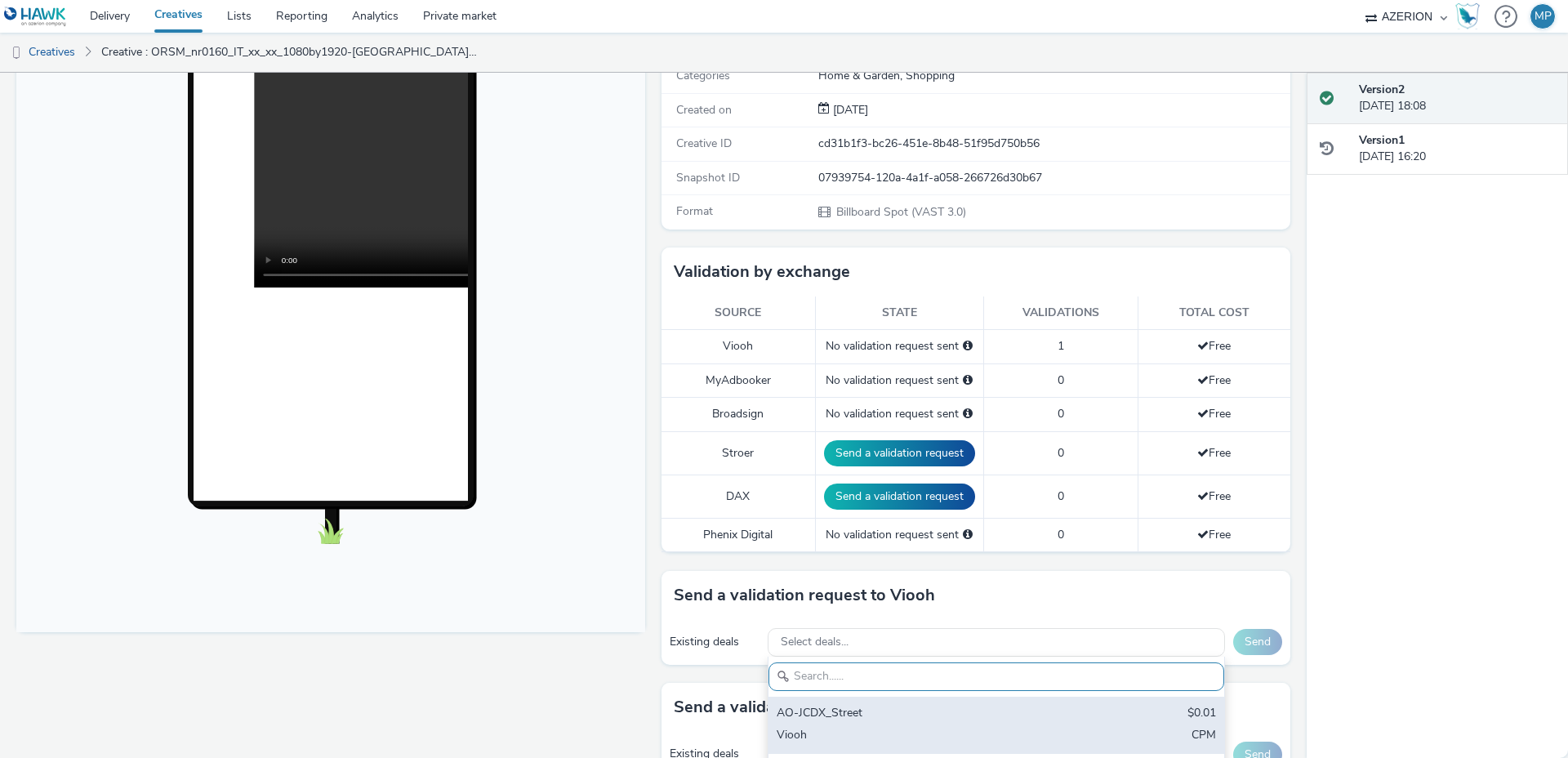
click at [879, 701] on div "AO-JCDX_Street $0.01 Viooh CPM" at bounding box center [996, 724] width 456 height 57
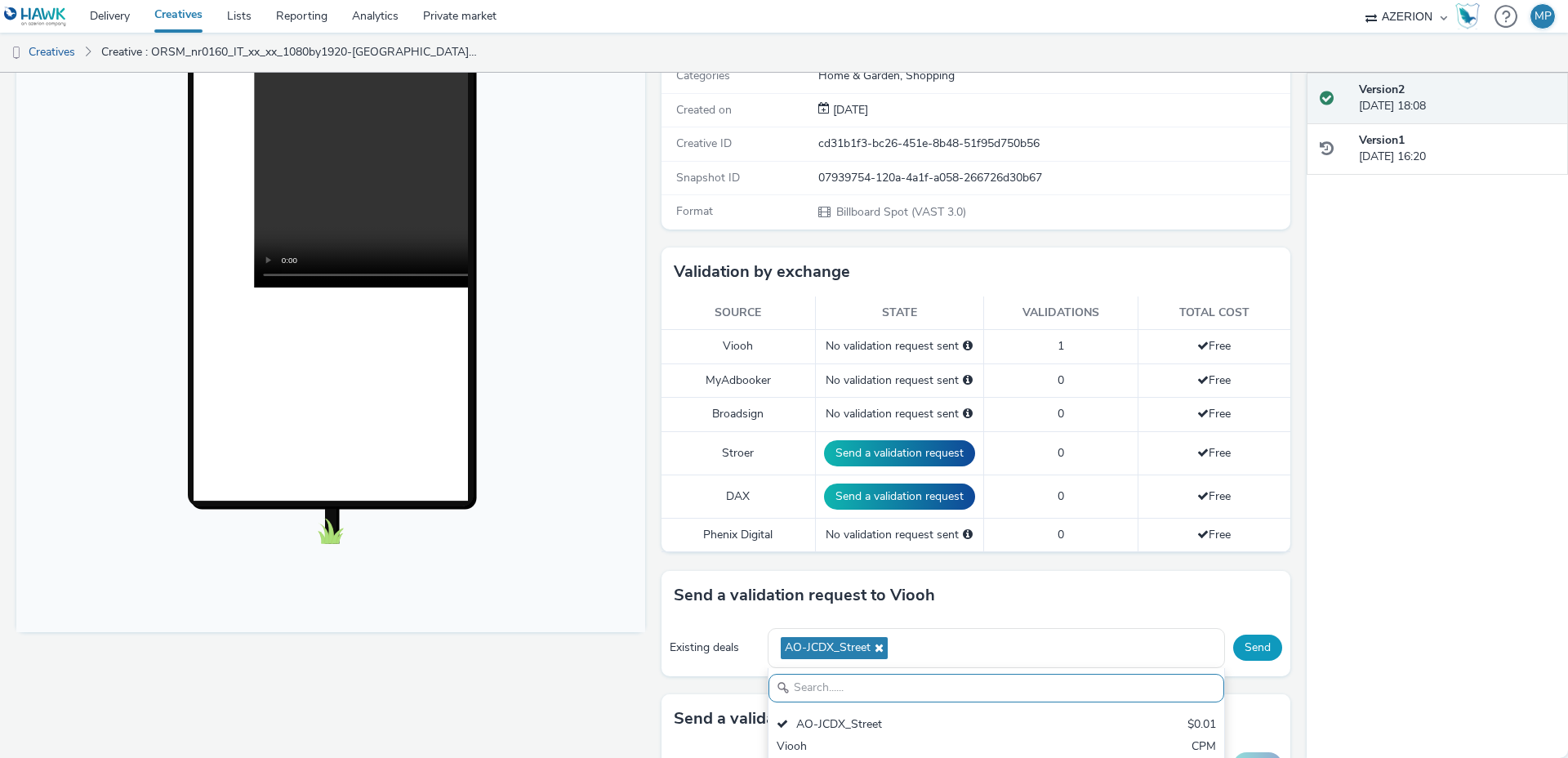
click at [1265, 649] on button "Send" at bounding box center [1258, 648] width 49 height 27
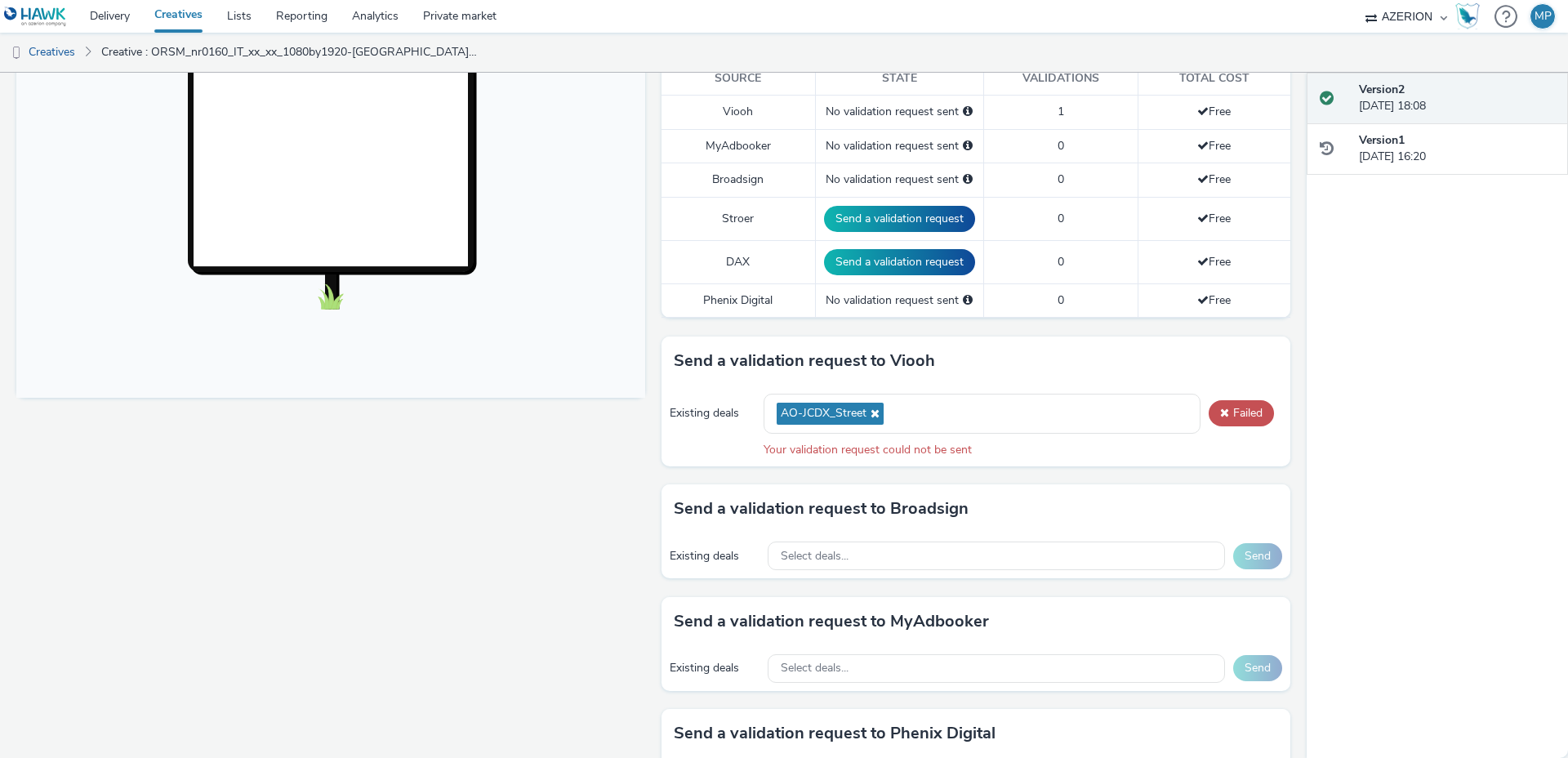
scroll to position [473, 0]
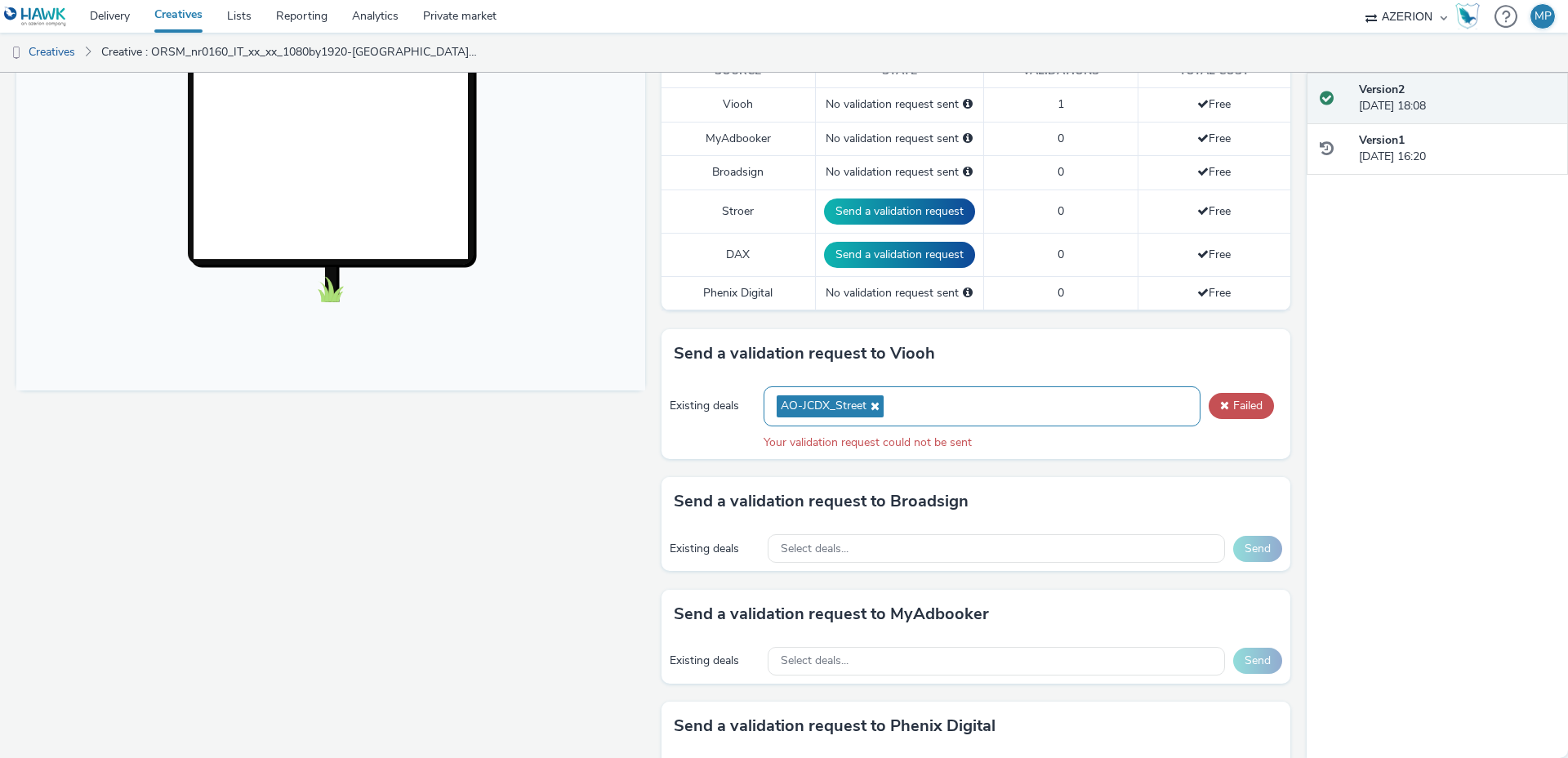
click at [972, 401] on div "AO-JCDX_Street" at bounding box center [981, 406] width 437 height 40
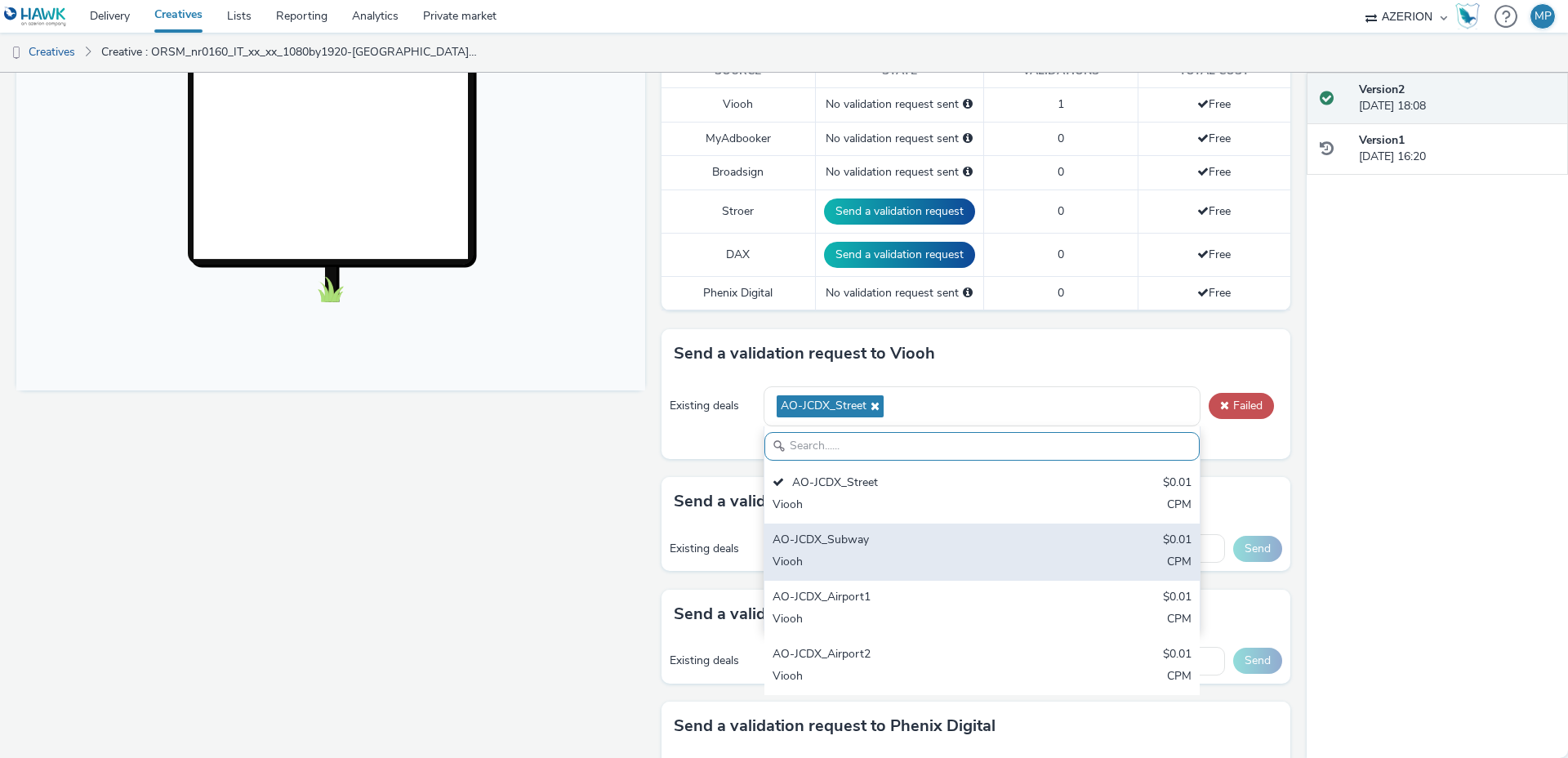
click at [878, 541] on div "AO-JCDX_Subway" at bounding box center [911, 540] width 277 height 19
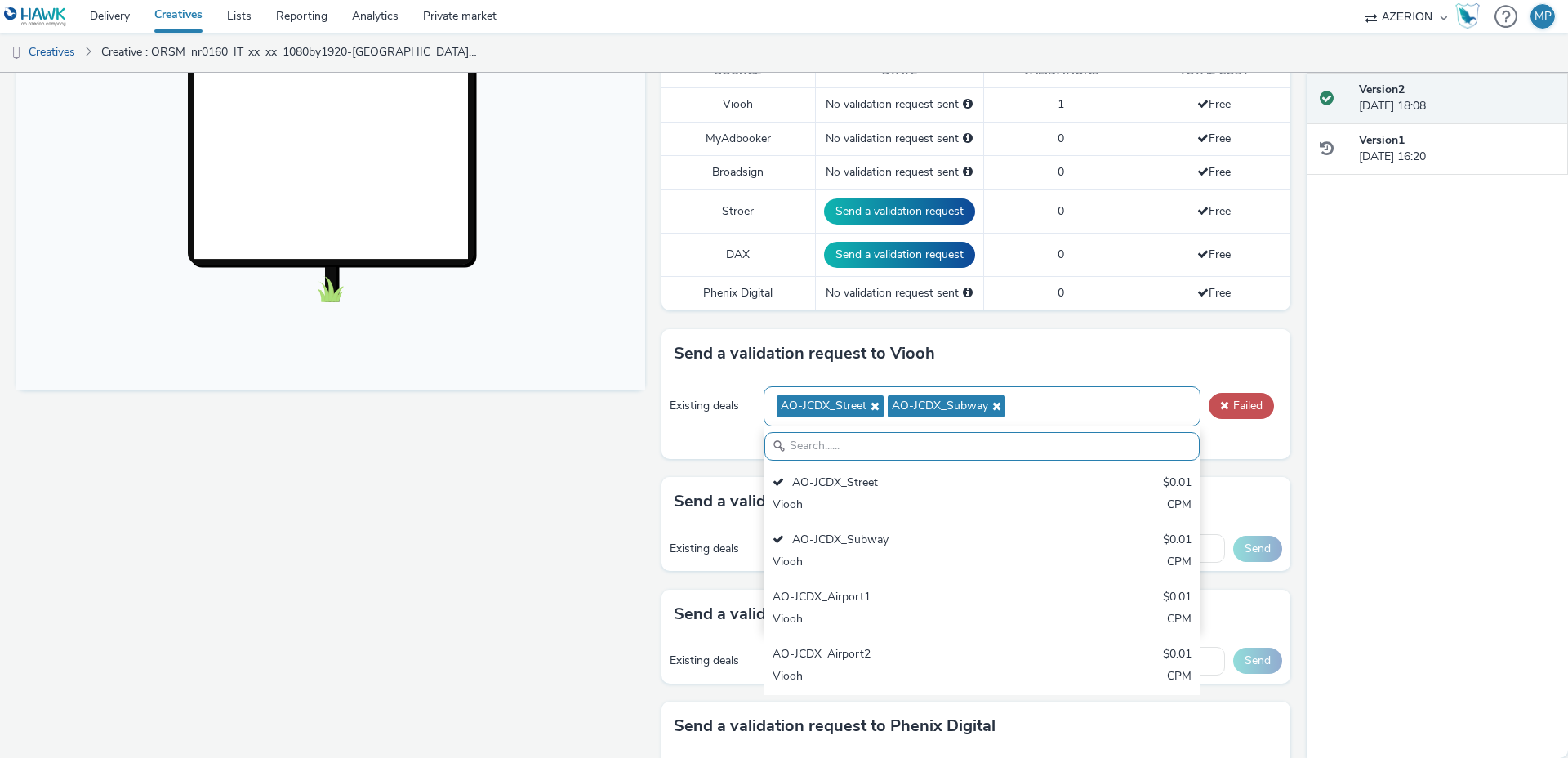
click at [873, 406] on icon at bounding box center [873, 406] width 13 height 12
click at [1228, 403] on span at bounding box center [1224, 405] width 9 height 12
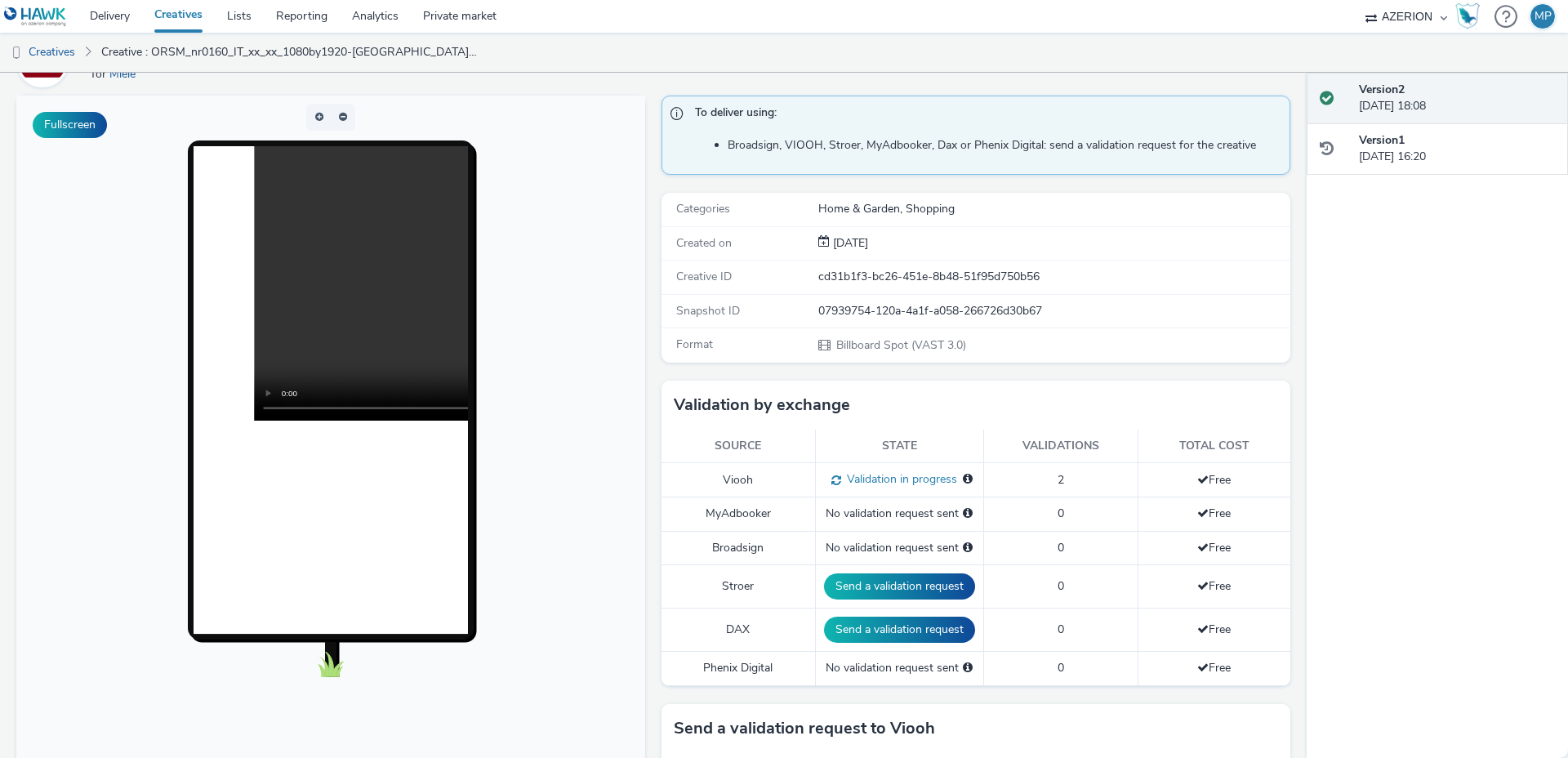
scroll to position [0, 0]
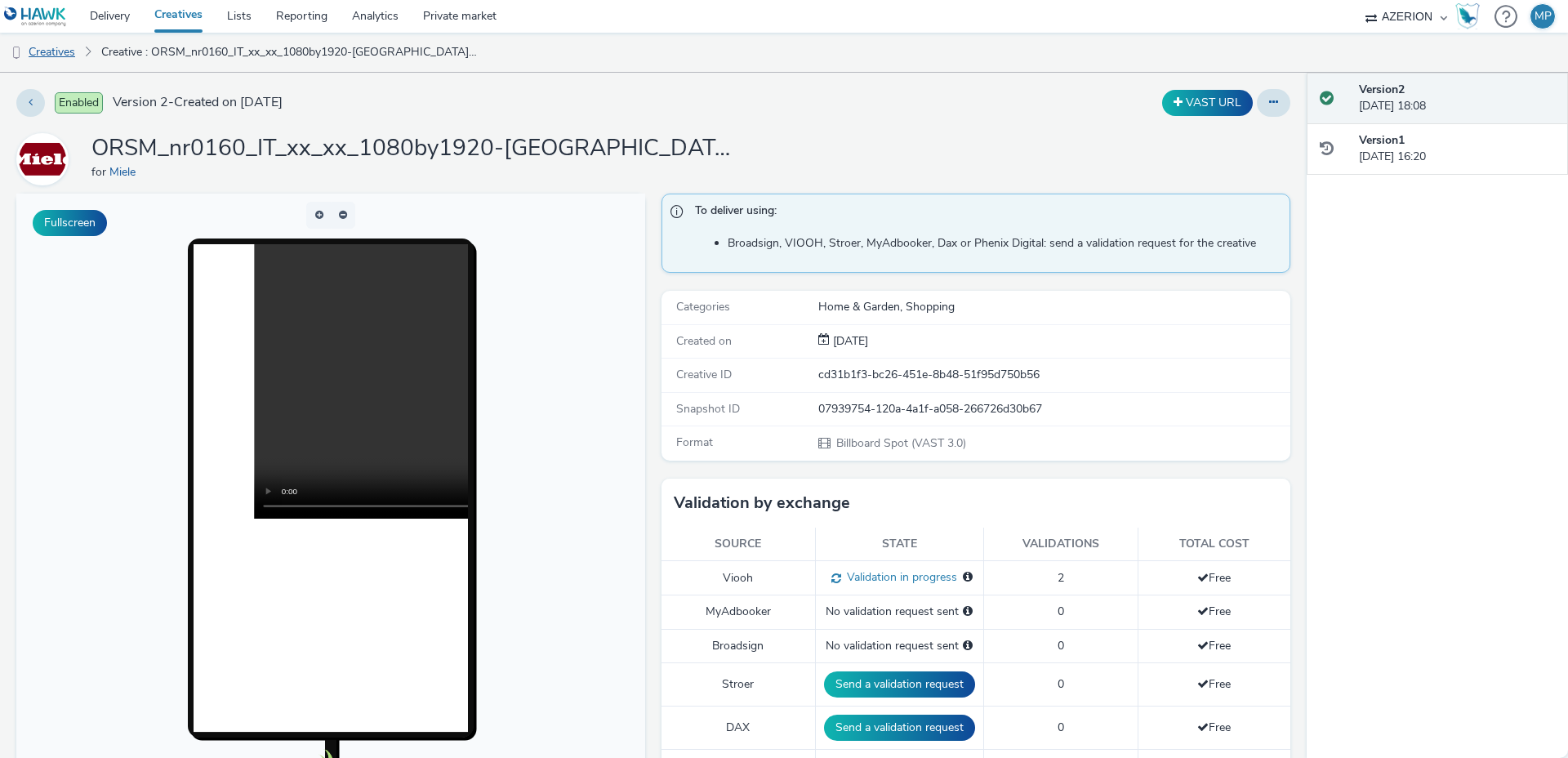
click at [52, 56] on link "Creatives" at bounding box center [41, 52] width 83 height 39
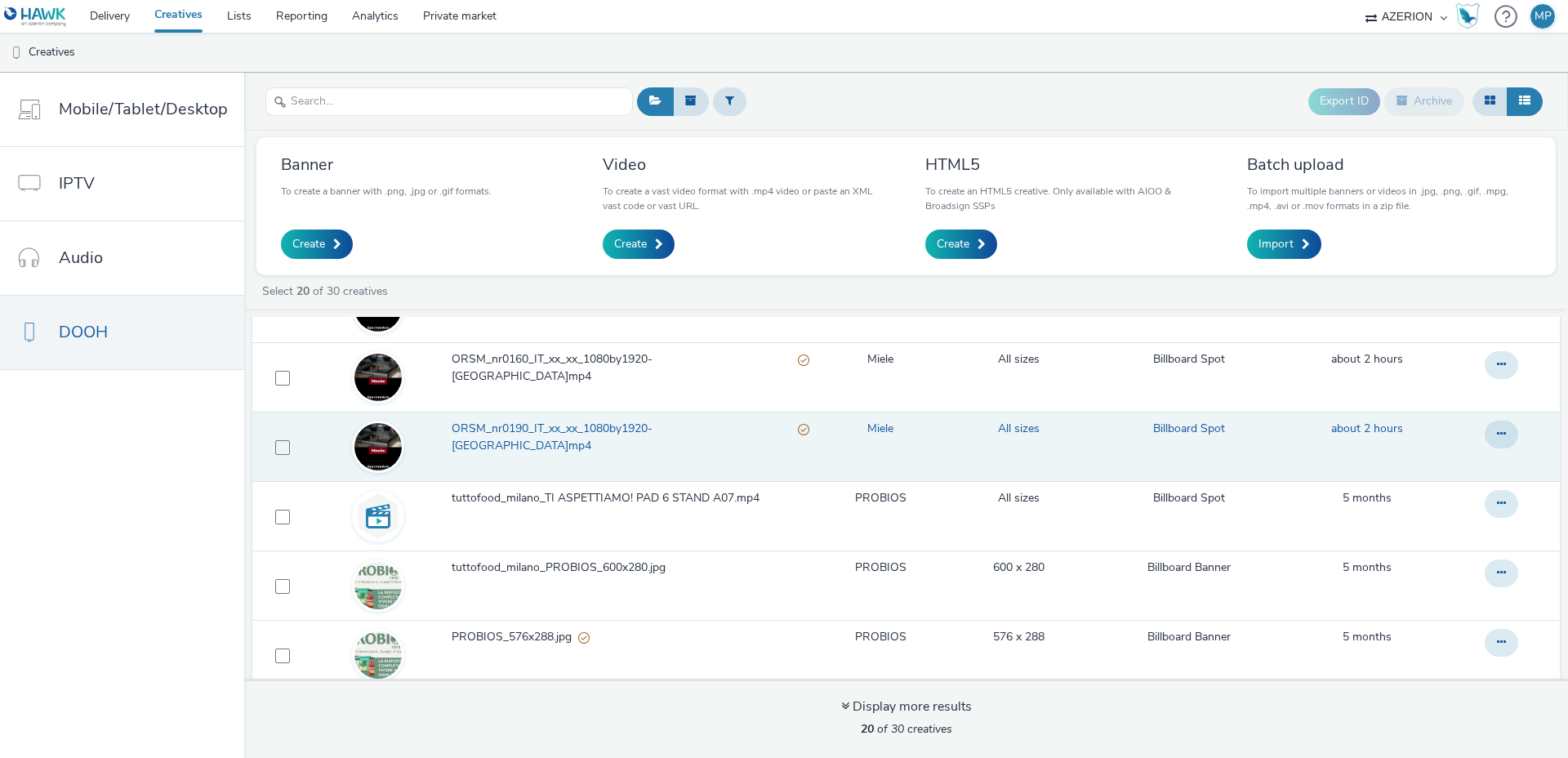
scroll to position [86, 0]
click at [651, 433] on span "ORSM_nr0190_IT_xx_xx_1080by1920-roma.mp4" at bounding box center [624, 437] width 346 height 34
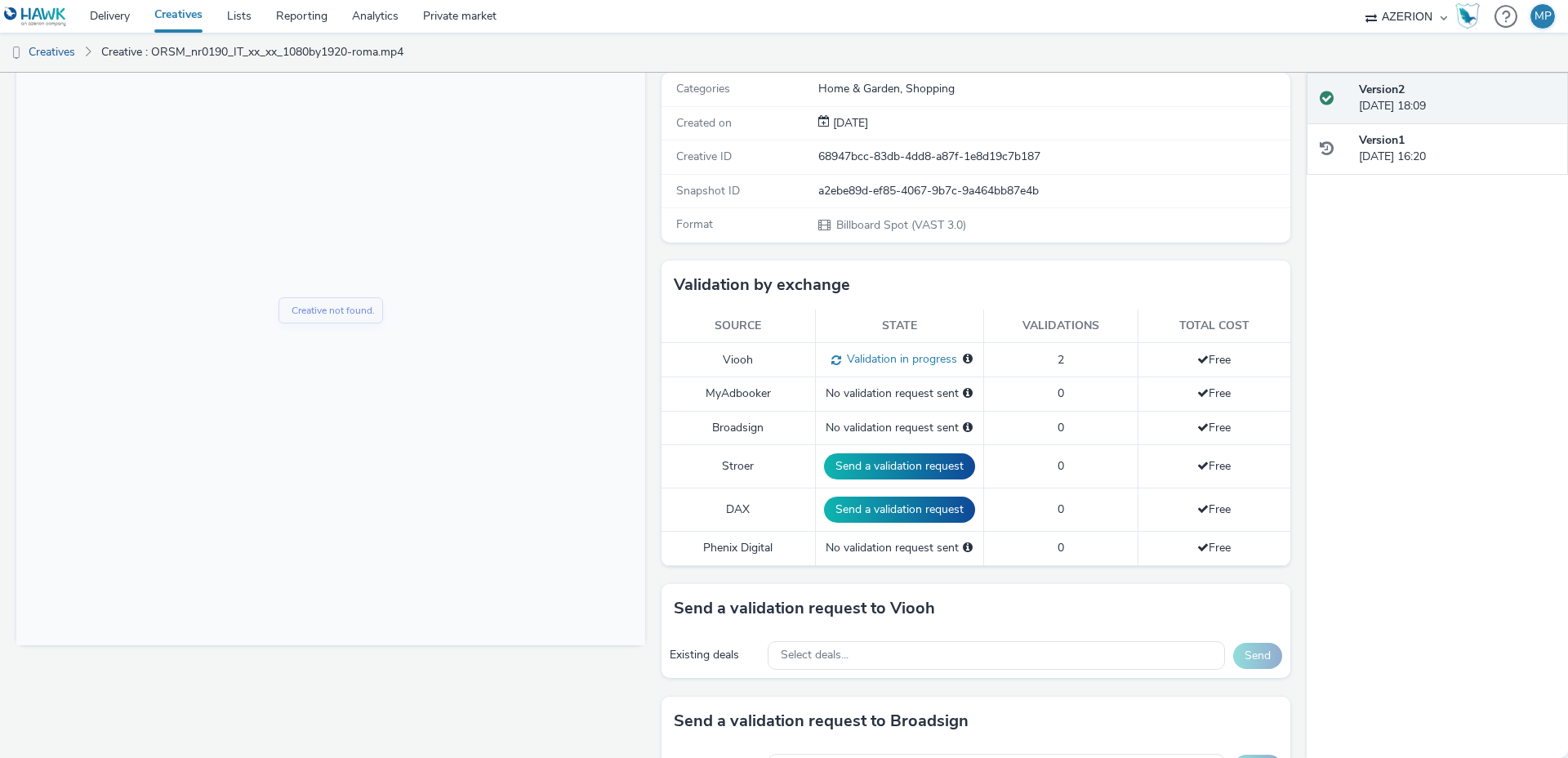
scroll to position [265, 0]
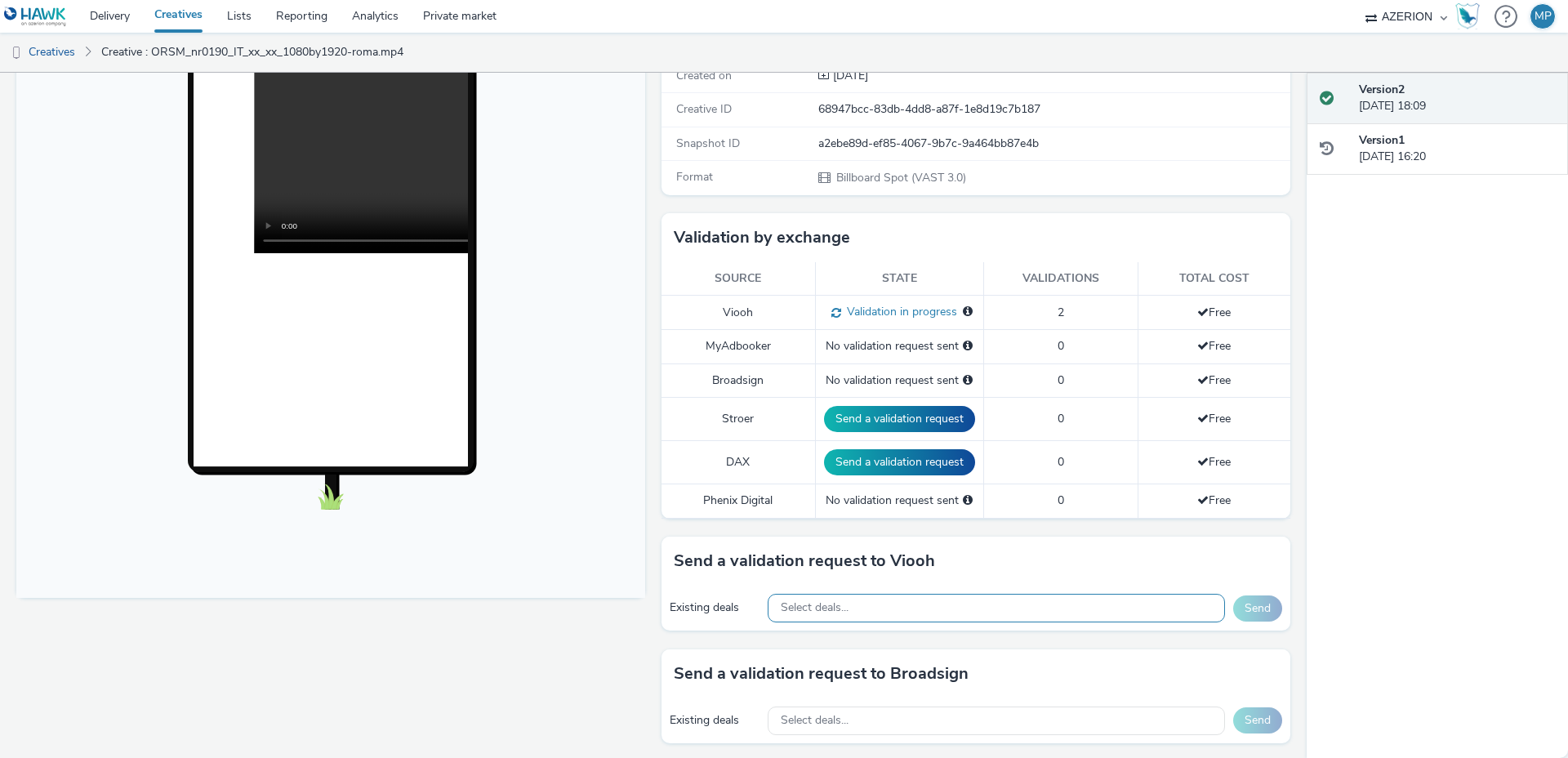
click at [832, 606] on span "Select deals..." at bounding box center [815, 608] width 68 height 14
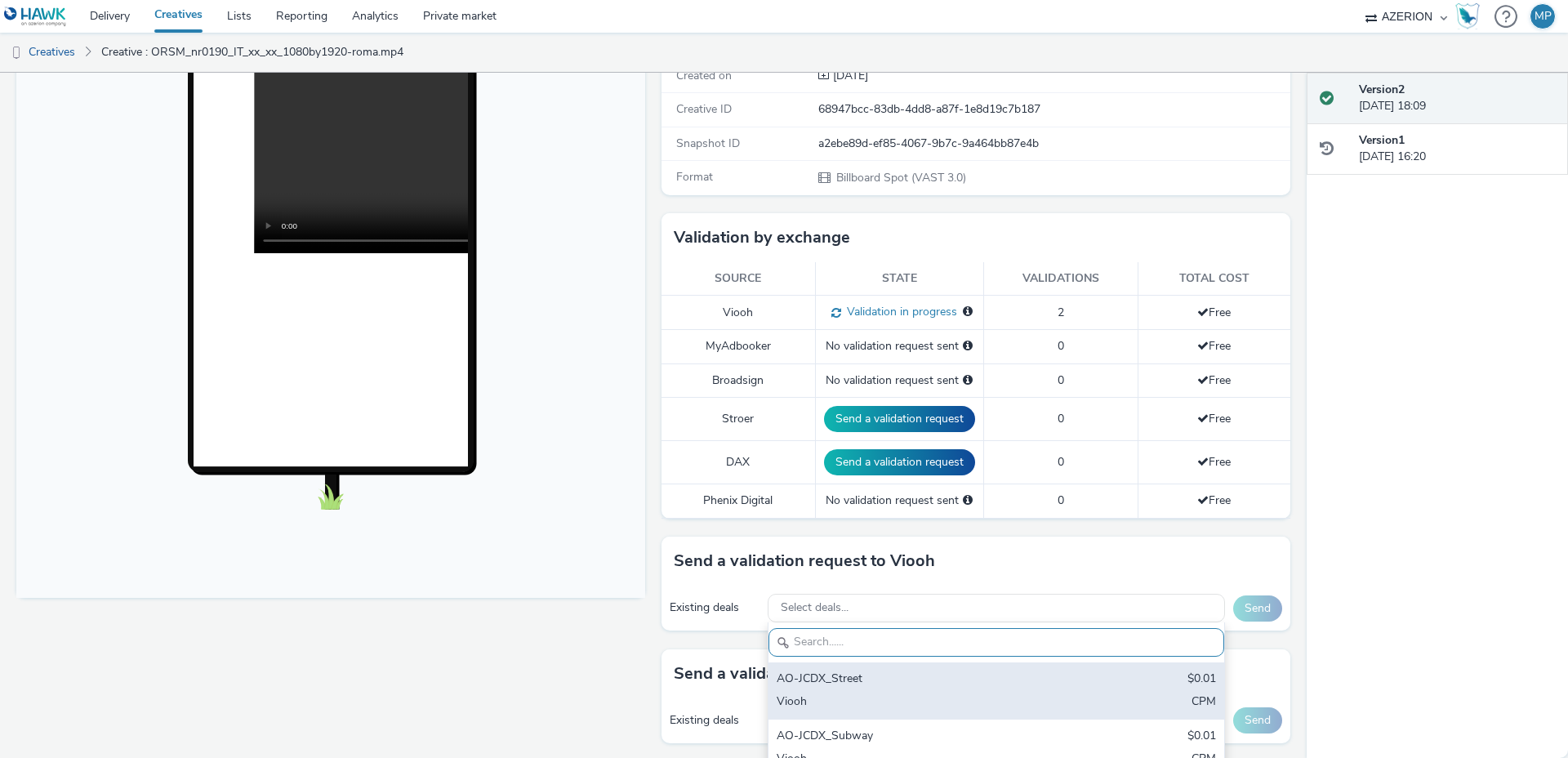
click at [879, 676] on div "AO-JCDX_Street" at bounding box center [922, 679] width 290 height 19
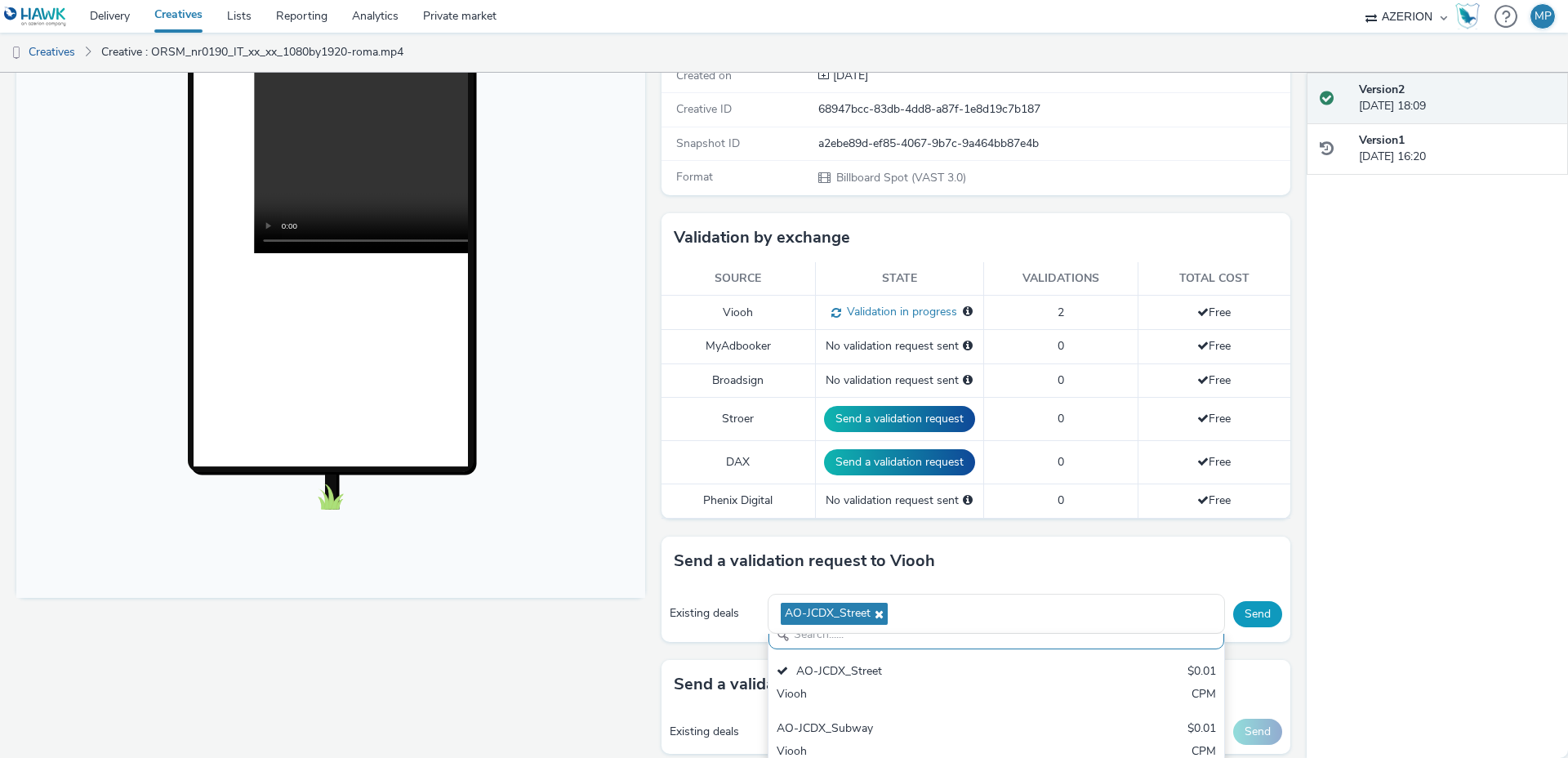
click at [1251, 612] on button "Send" at bounding box center [1258, 614] width 49 height 27
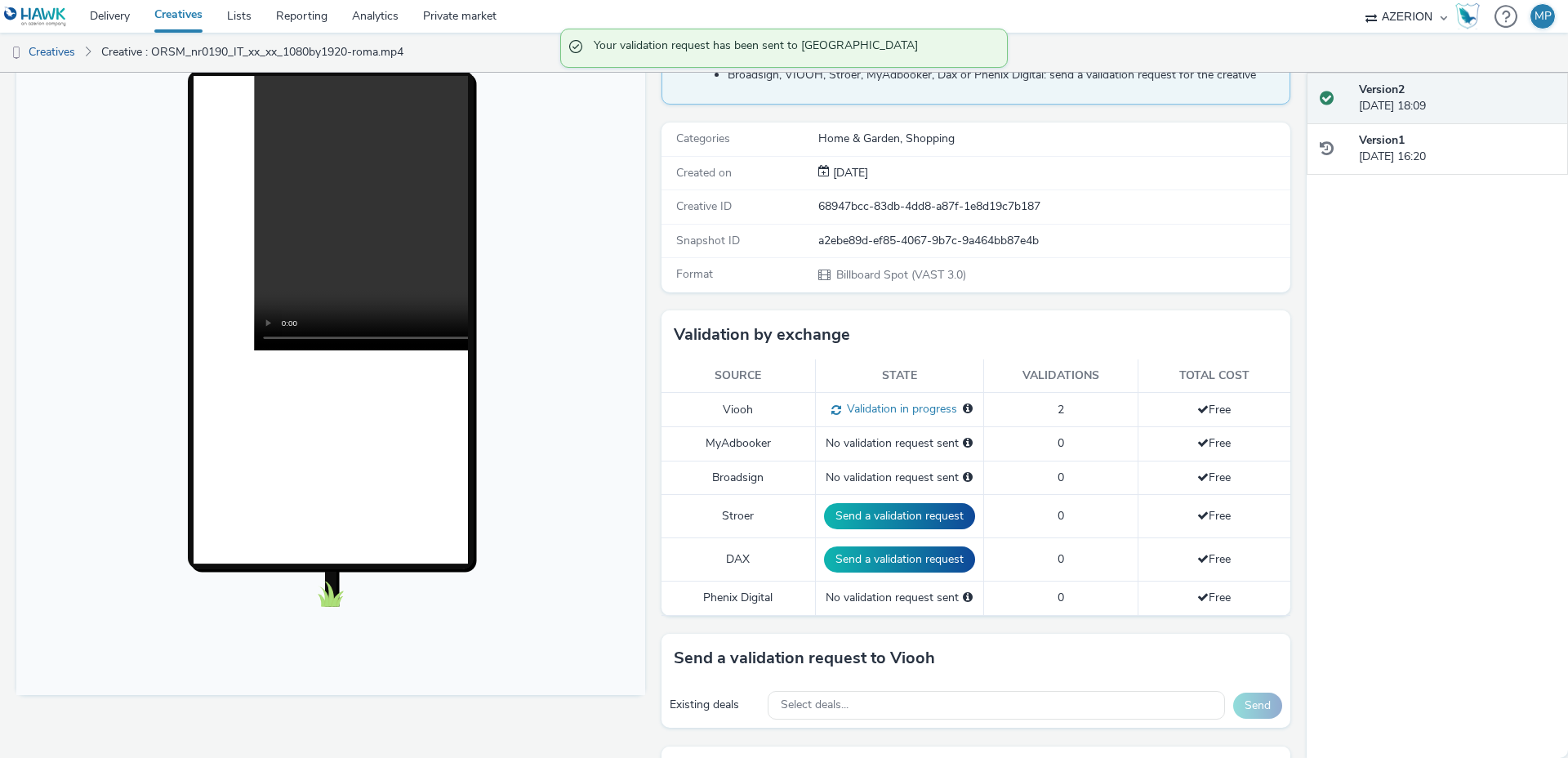
scroll to position [0, 0]
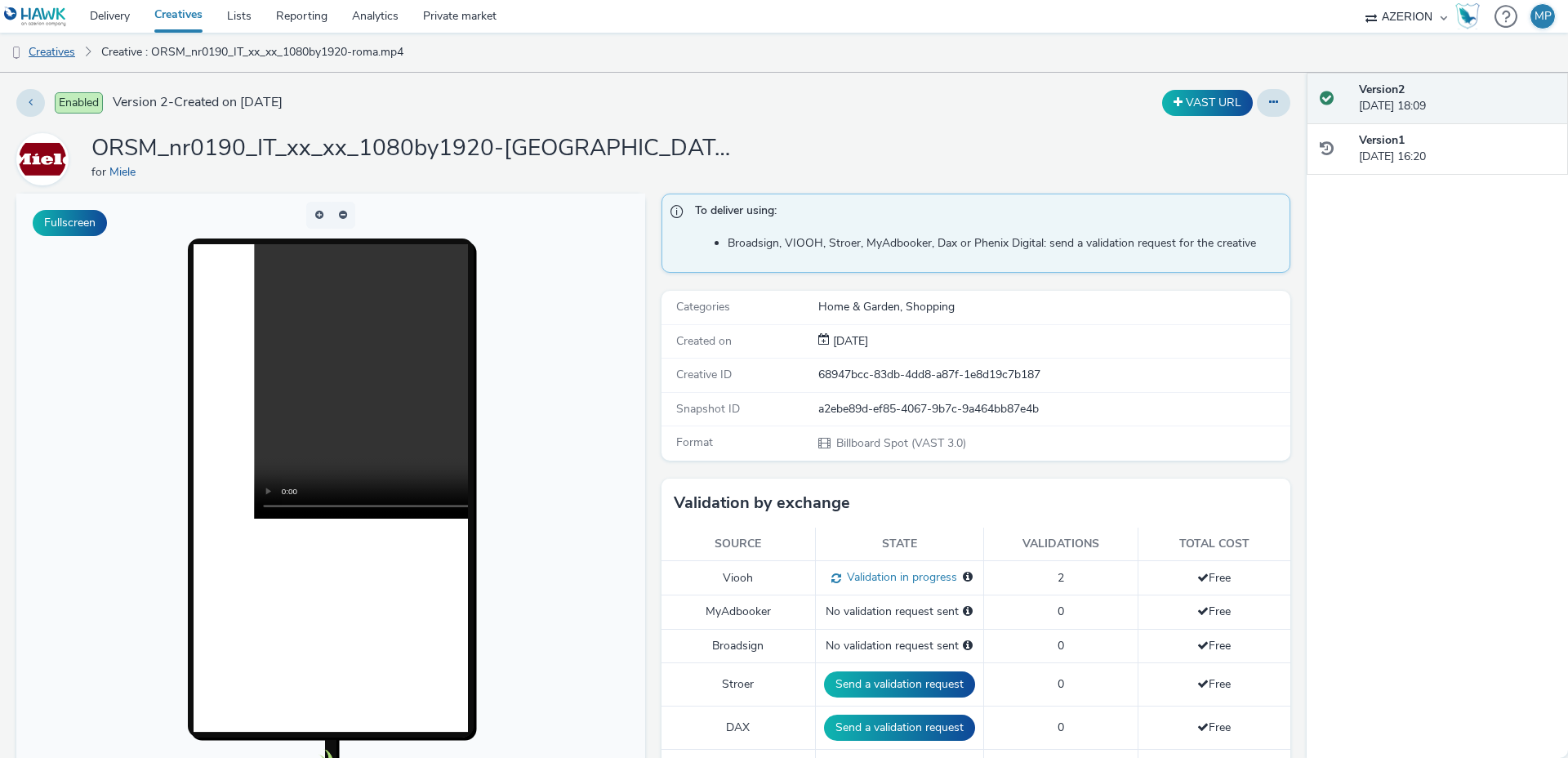
click at [59, 51] on link "Creatives" at bounding box center [41, 52] width 83 height 39
